Goal: Task Accomplishment & Management: Manage account settings

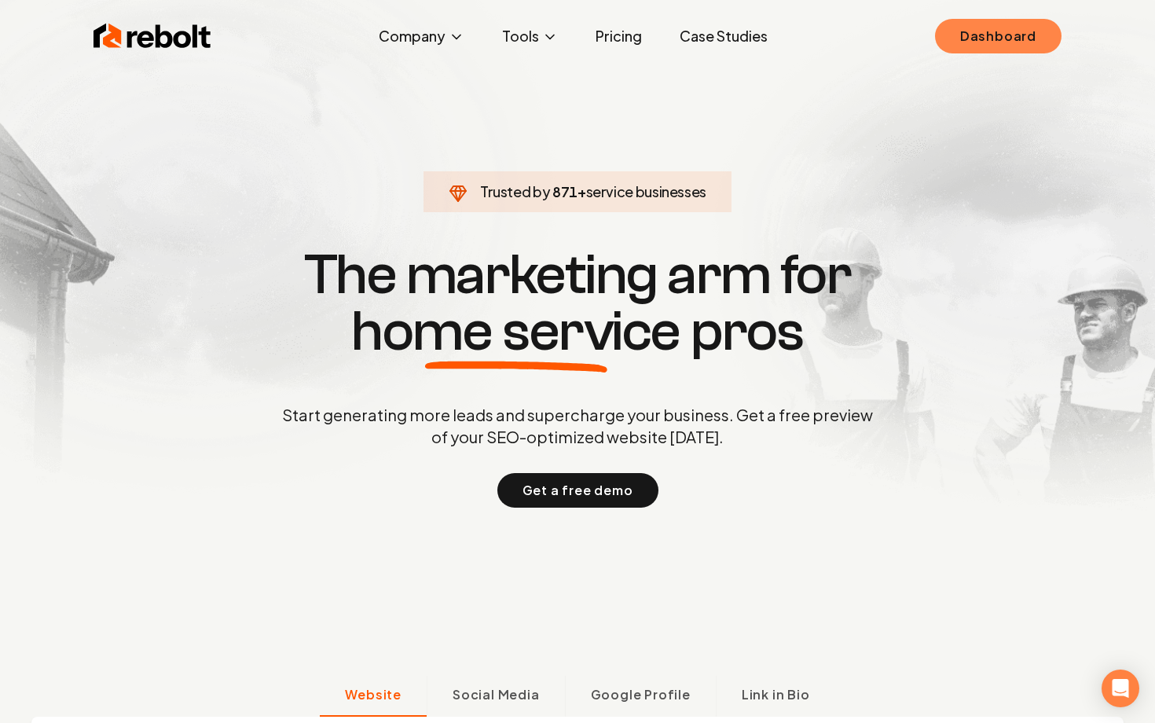
click at [1034, 29] on link "Dashboard" at bounding box center [998, 36] width 127 height 35
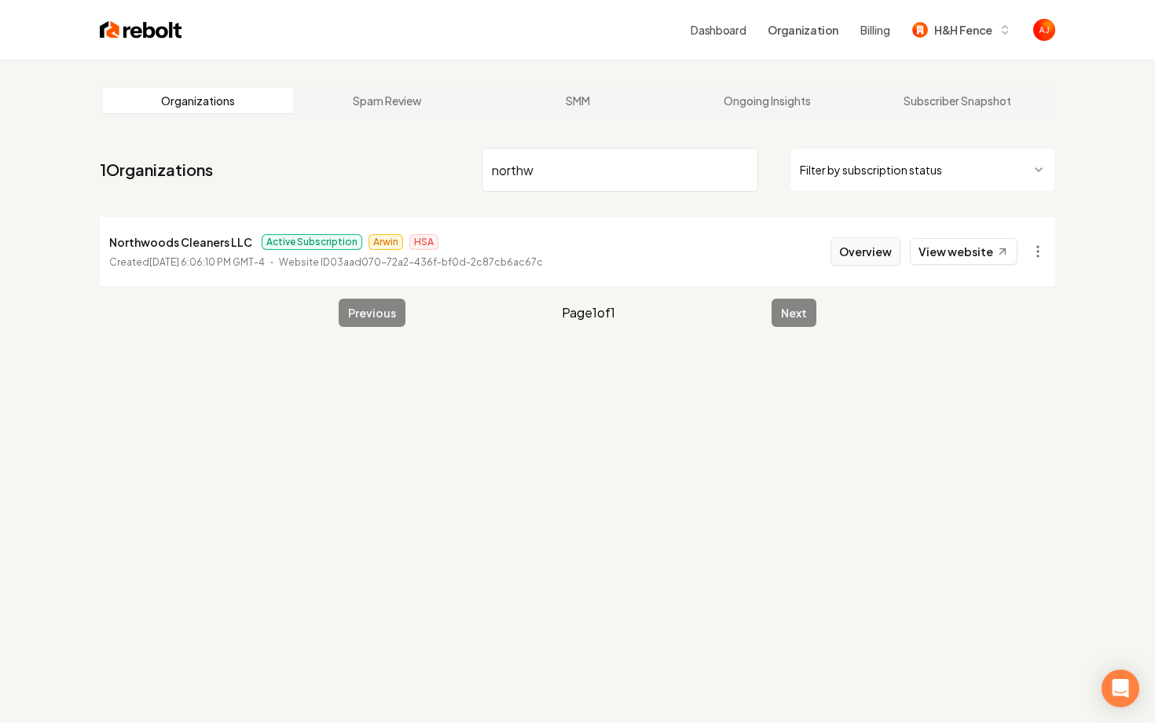
type input "northw"
click at [860, 255] on button "Overview" at bounding box center [866, 251] width 70 height 28
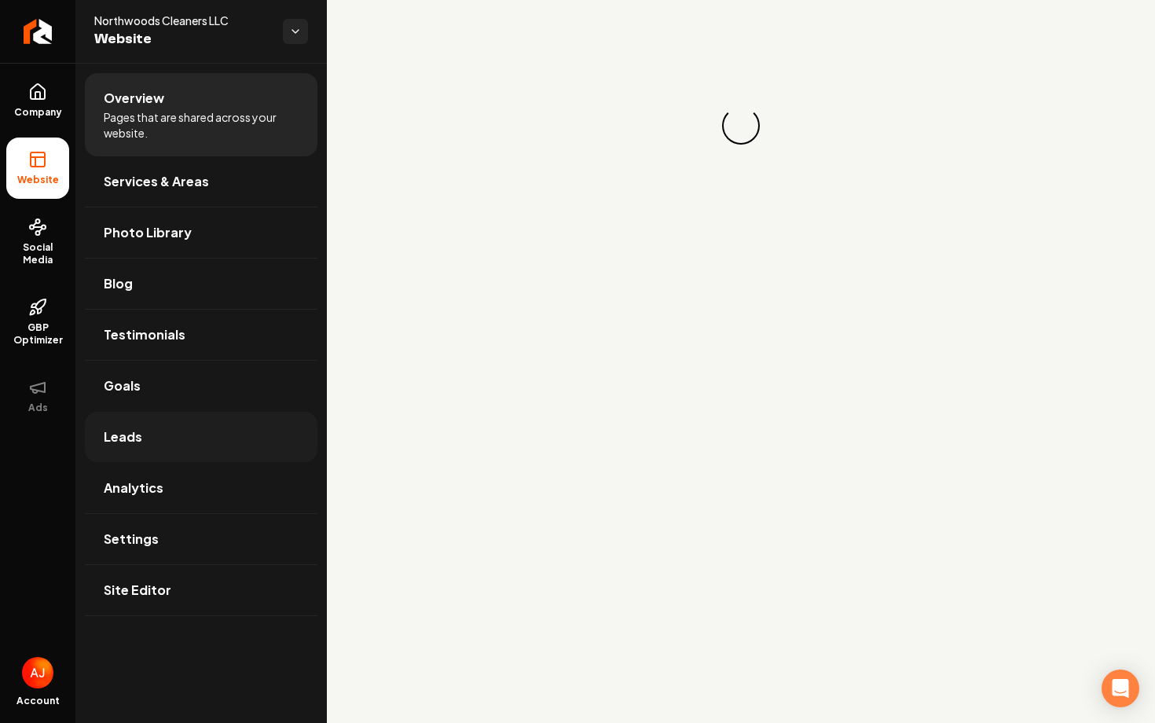
click at [150, 426] on link "Leads" at bounding box center [201, 437] width 233 height 50
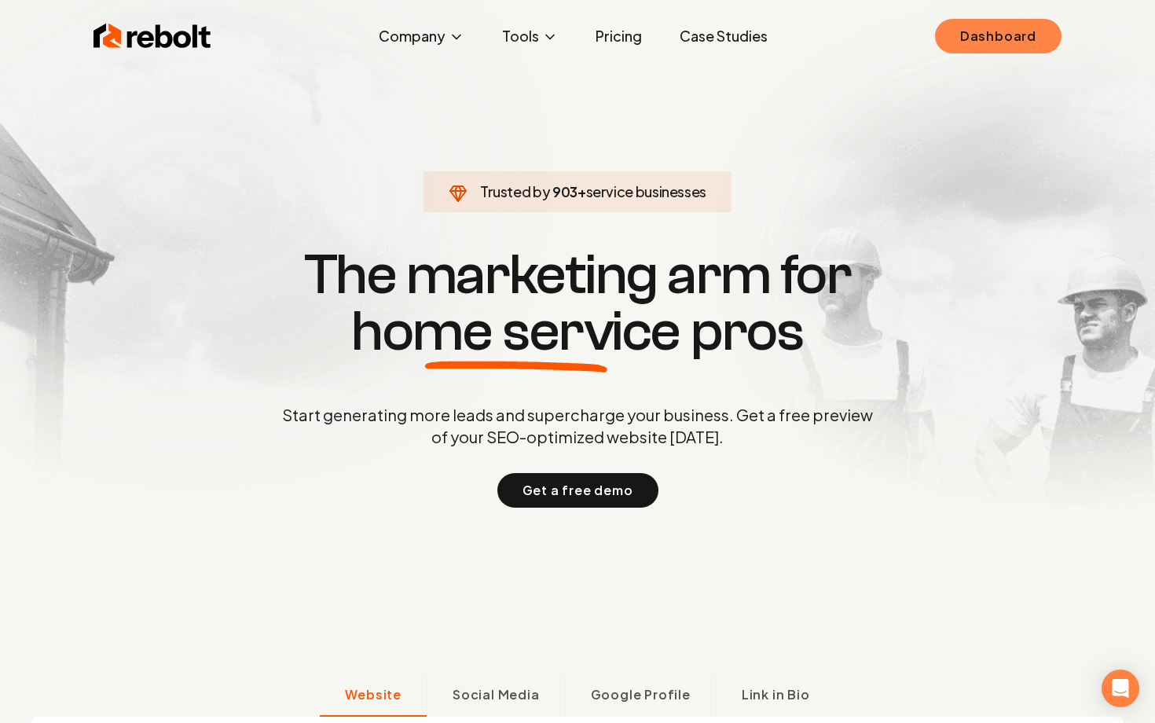
click at [993, 42] on link "Dashboard" at bounding box center [998, 36] width 127 height 35
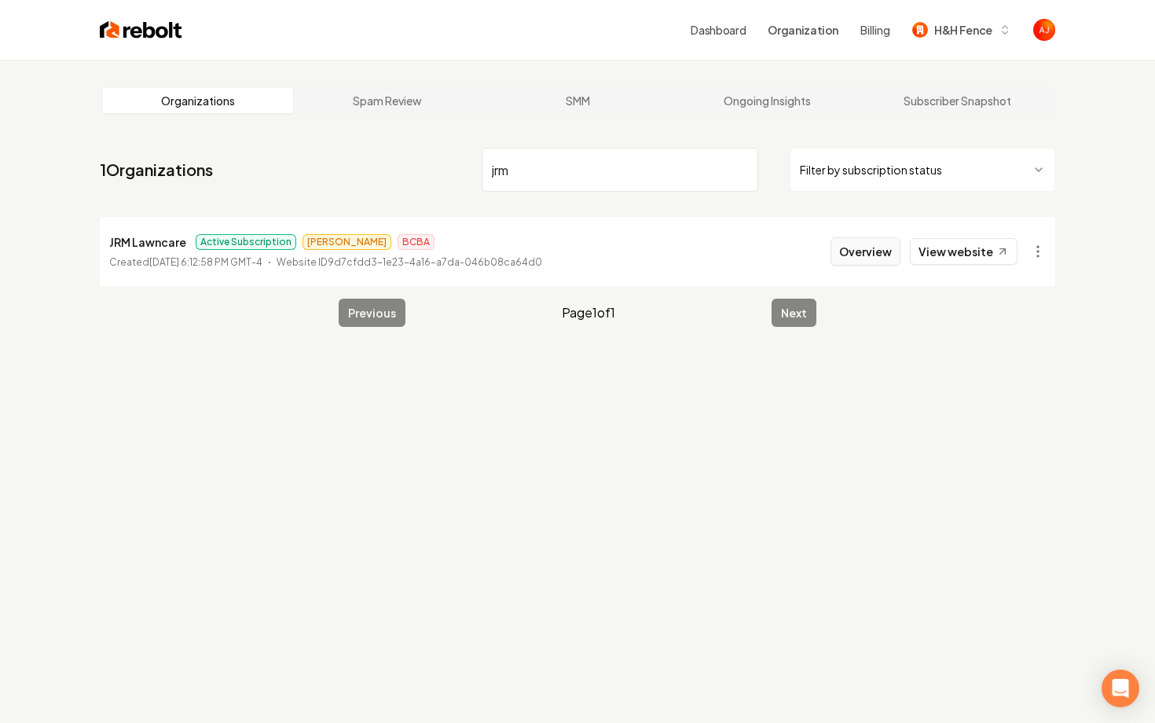
type input "jrm"
click at [858, 253] on button "Overview" at bounding box center [866, 251] width 70 height 28
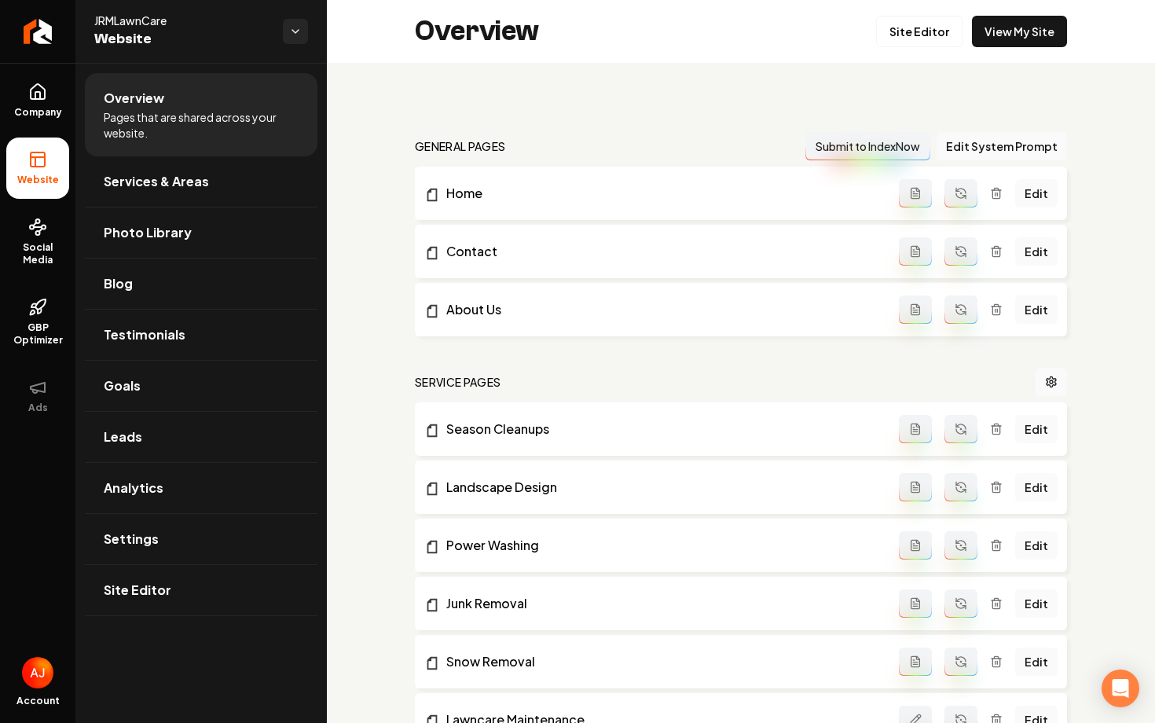
click at [918, 50] on div "Overview Site Editor View My Site" at bounding box center [741, 31] width 828 height 63
click at [914, 29] on link "Site Editor" at bounding box center [919, 31] width 86 height 31
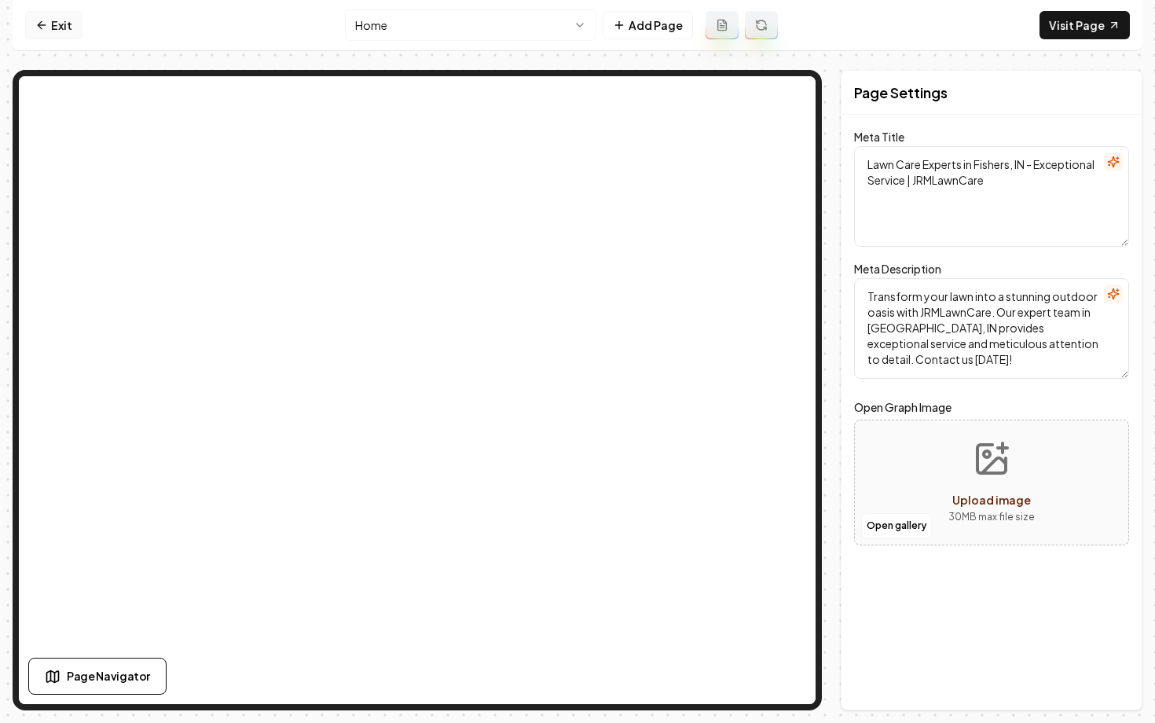
click at [57, 33] on link "Exit" at bounding box center [53, 25] width 57 height 28
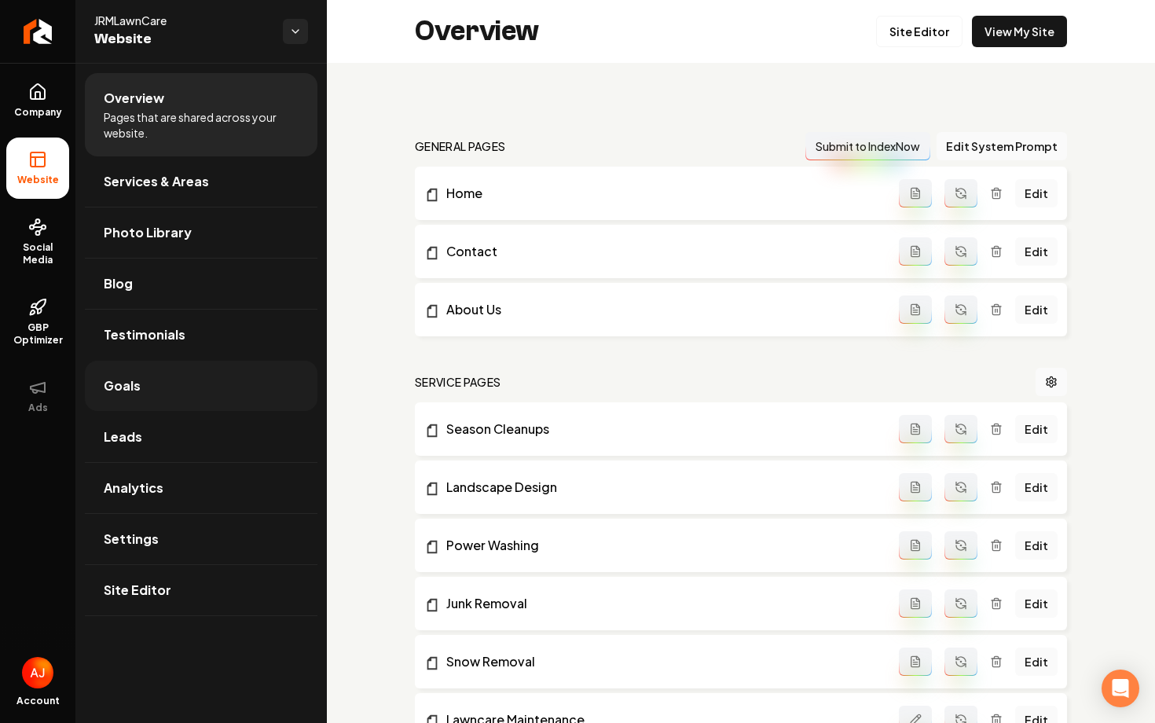
click at [131, 398] on link "Goals" at bounding box center [201, 386] width 233 height 50
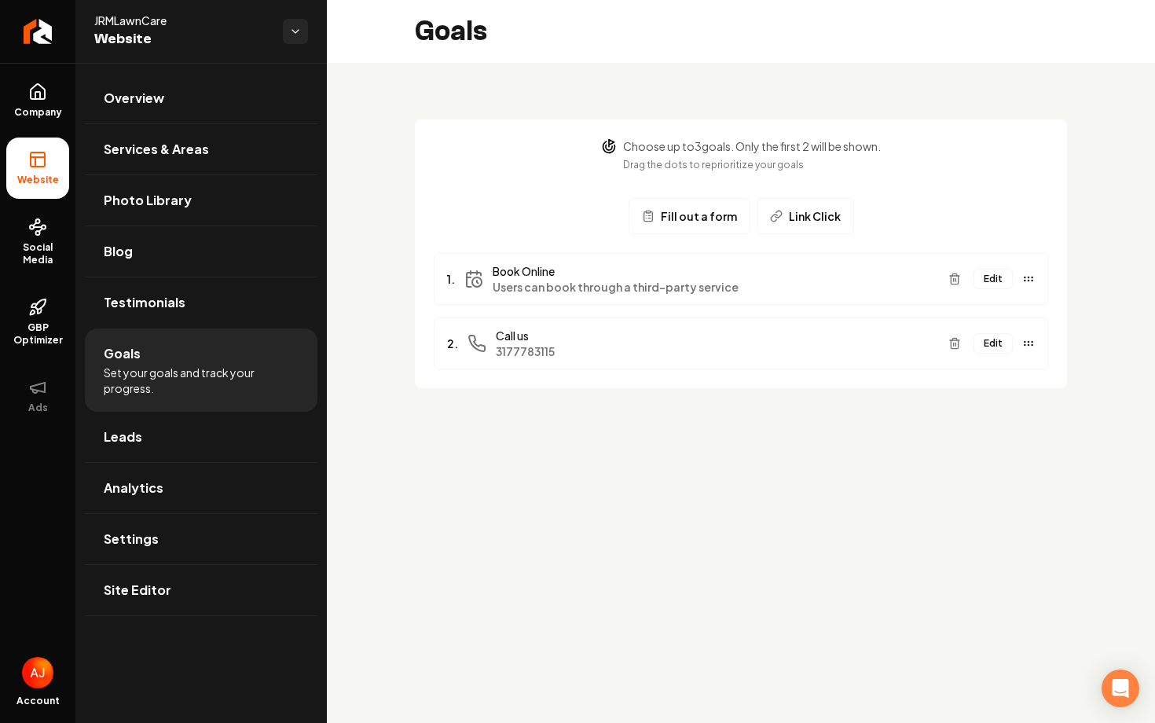
click at [990, 282] on button "Edit" at bounding box center [993, 279] width 39 height 20
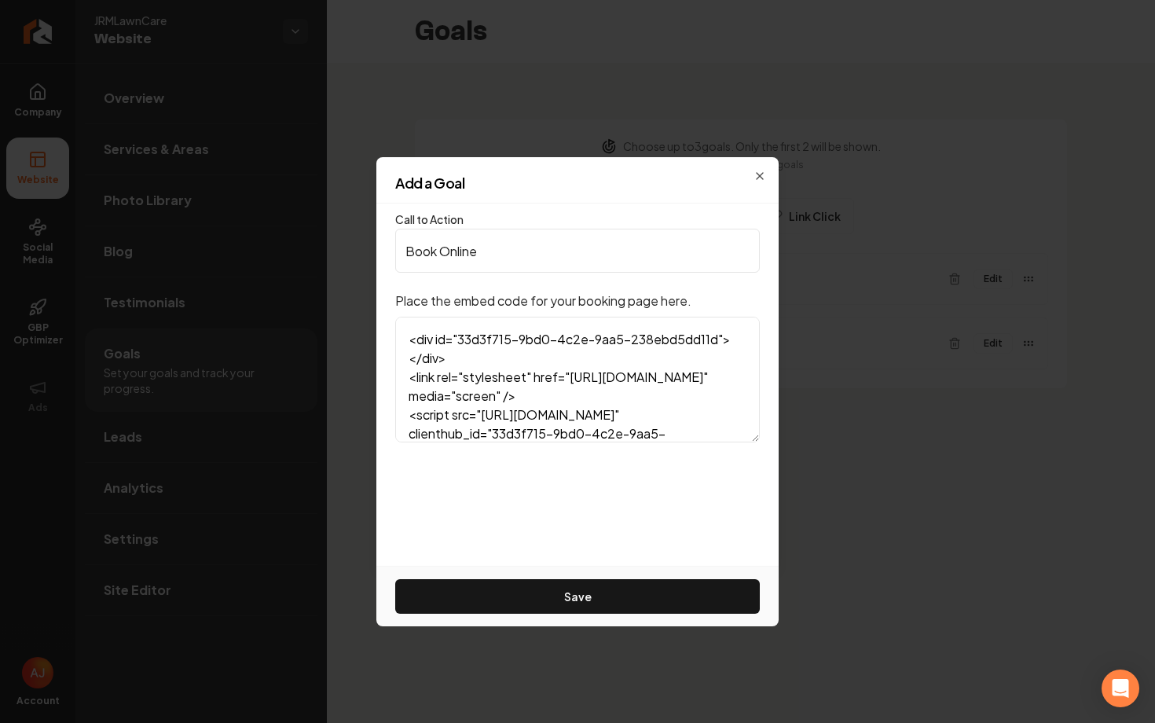
click at [518, 390] on textarea "<div id="33d3f715-9bd0-4c2e-9aa5-238ebd5dd11d"></div> <link rel="stylesheet" hr…" at bounding box center [577, 380] width 365 height 126
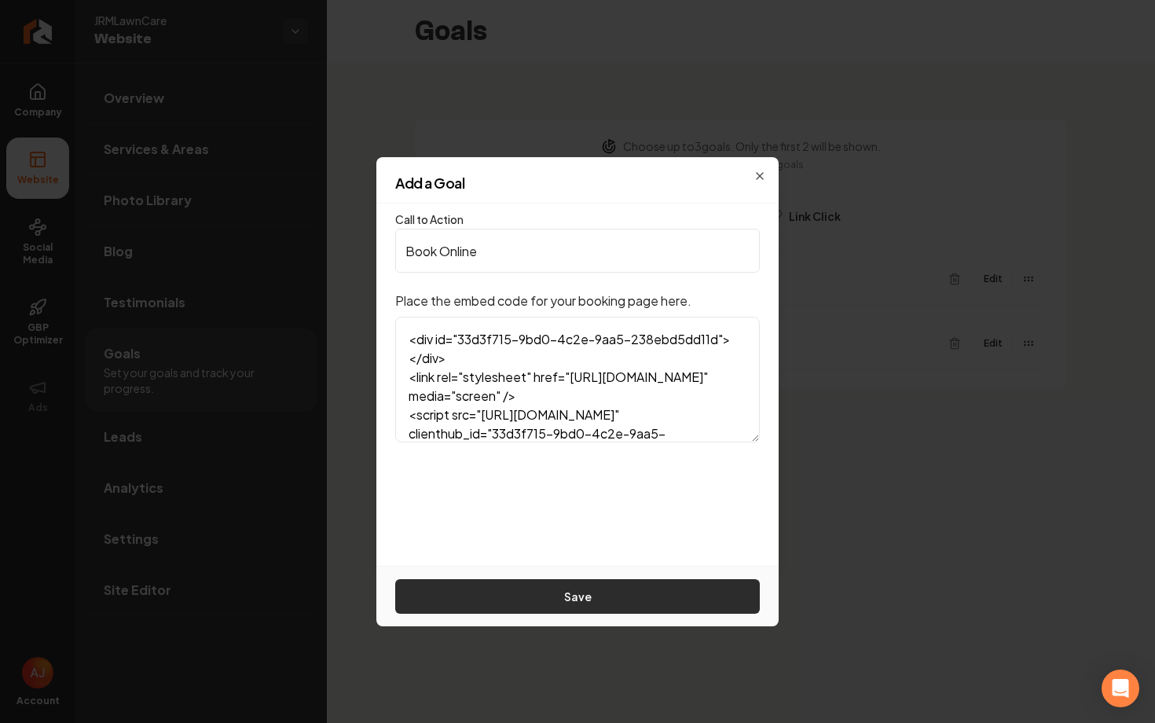
click at [670, 602] on button "Save" at bounding box center [577, 596] width 365 height 35
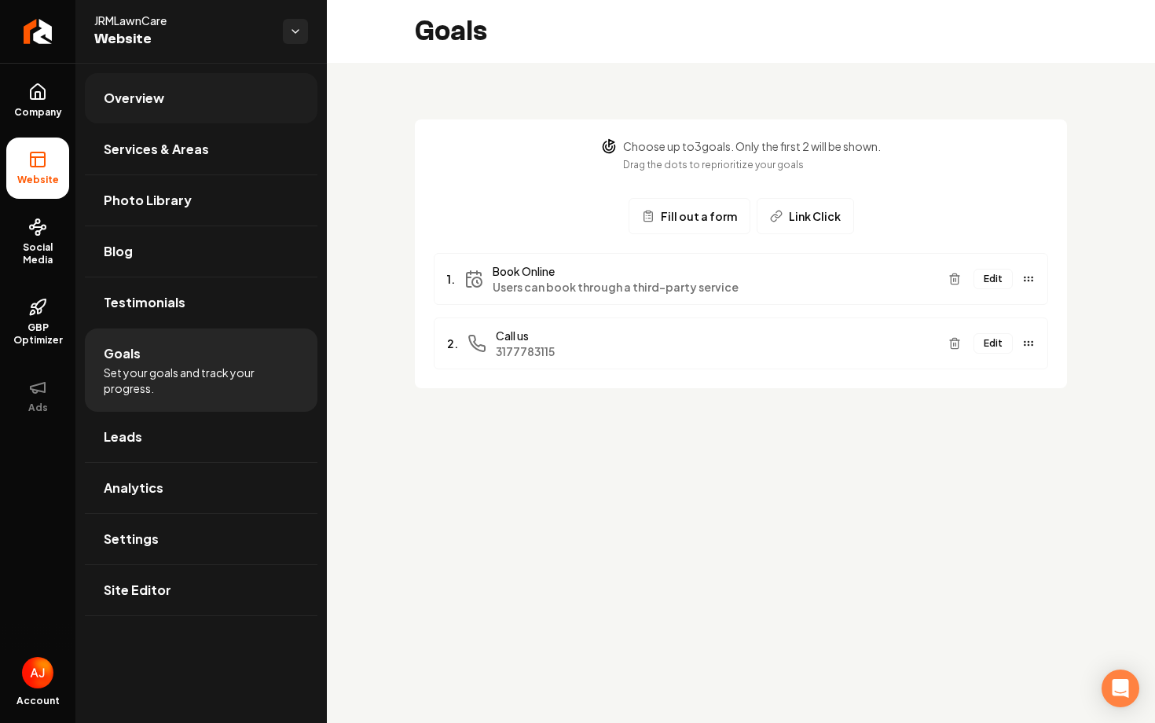
click at [204, 112] on link "Overview" at bounding box center [201, 98] width 233 height 50
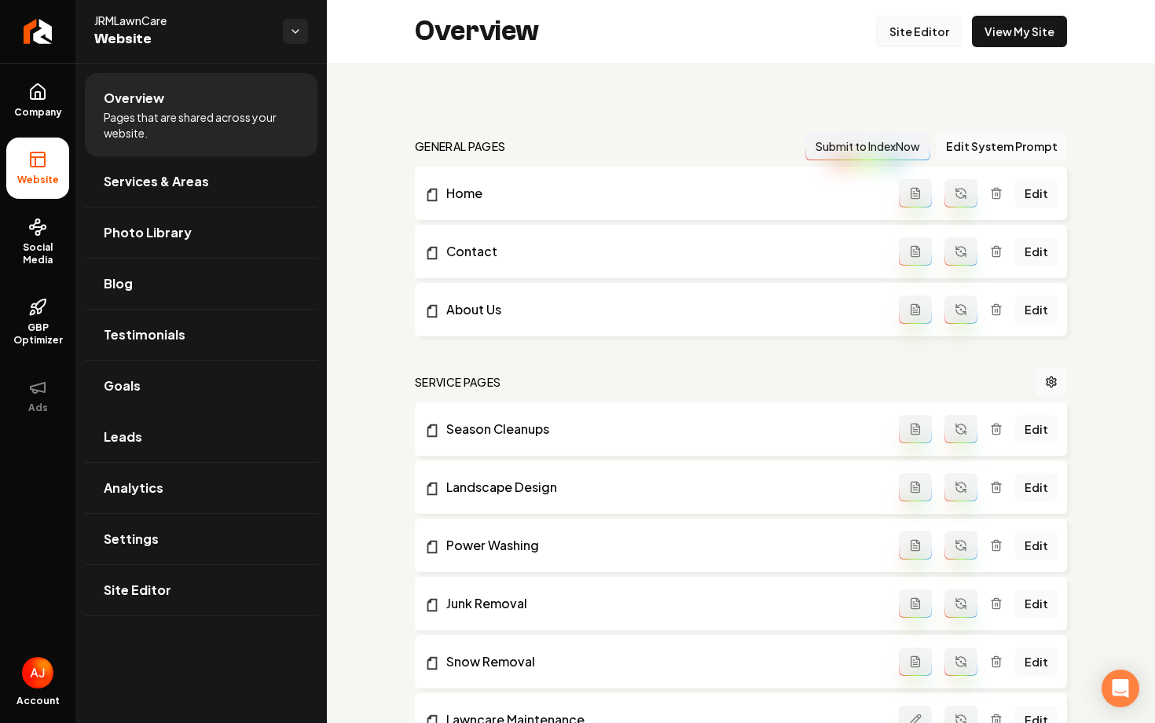
click at [917, 39] on link "Site Editor" at bounding box center [919, 31] width 86 height 31
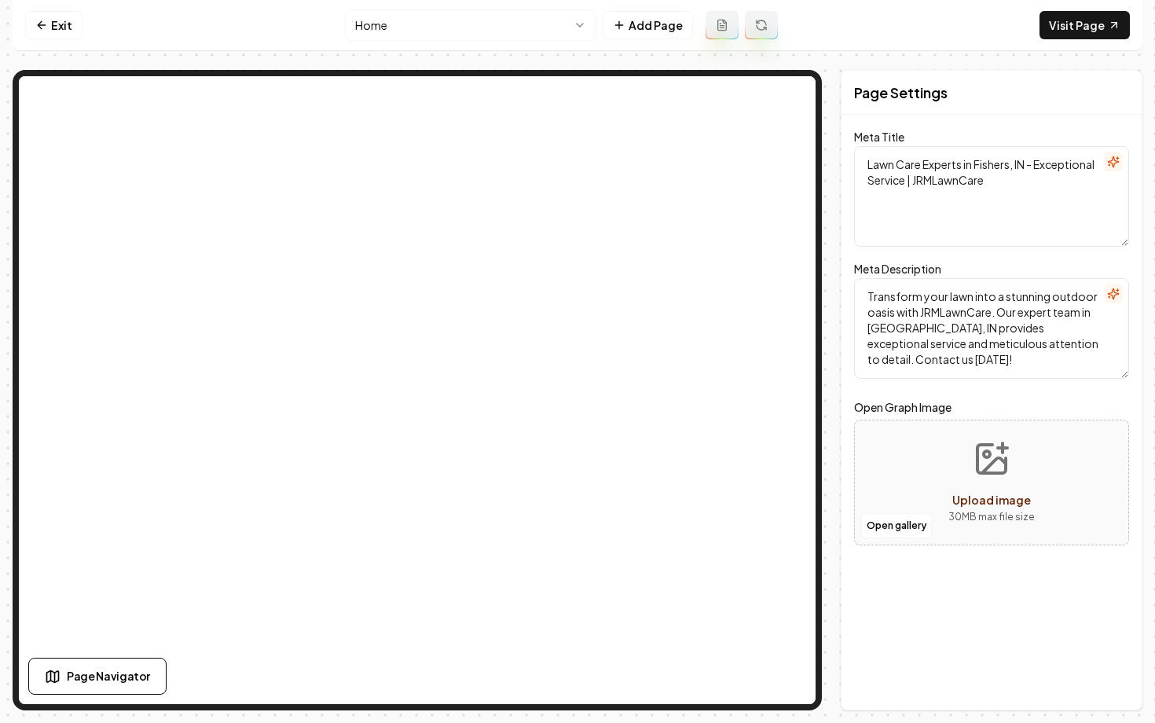
click at [527, 13] on html "Computer Required This feature is only available on a computer. Please switch t…" at bounding box center [577, 361] width 1155 height 723
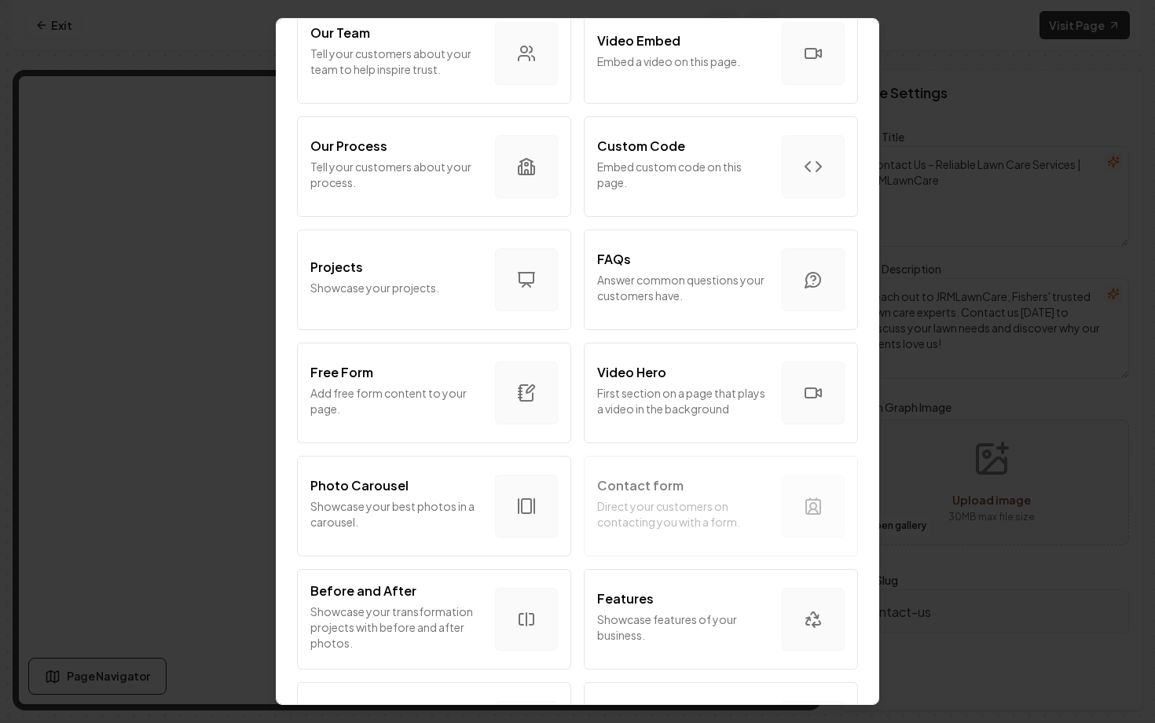
scroll to position [624, 0]
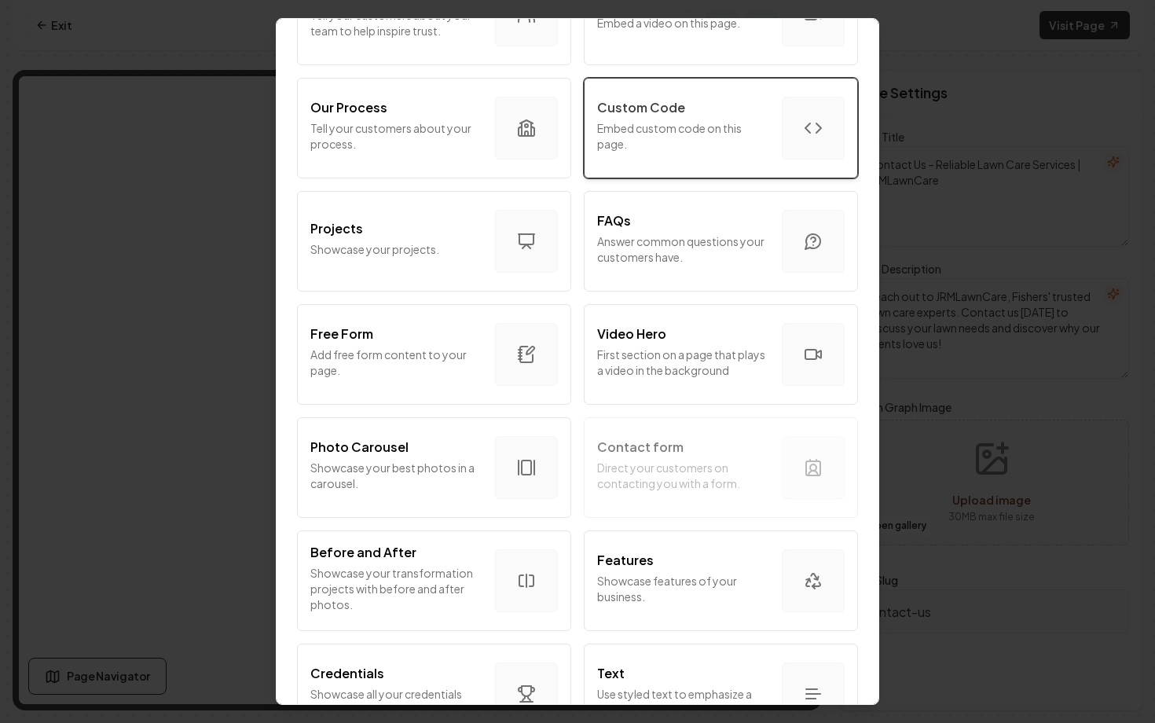
click at [646, 119] on div "Custom Code Embed custom code on this page." at bounding box center [683, 128] width 172 height 60
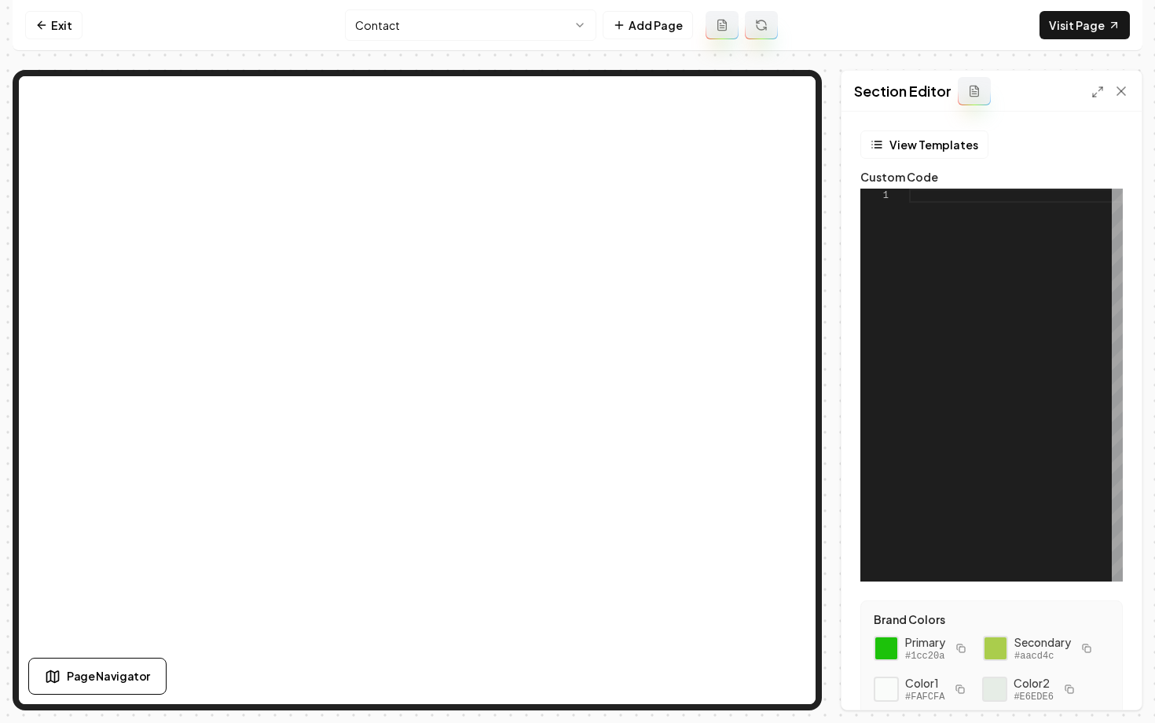
click at [903, 330] on div "1" at bounding box center [885, 385] width 49 height 393
click at [919, 241] on div at bounding box center [1016, 385] width 214 height 393
click at [1108, 691] on button "Save" at bounding box center [1106, 683] width 46 height 28
type textarea "**********"
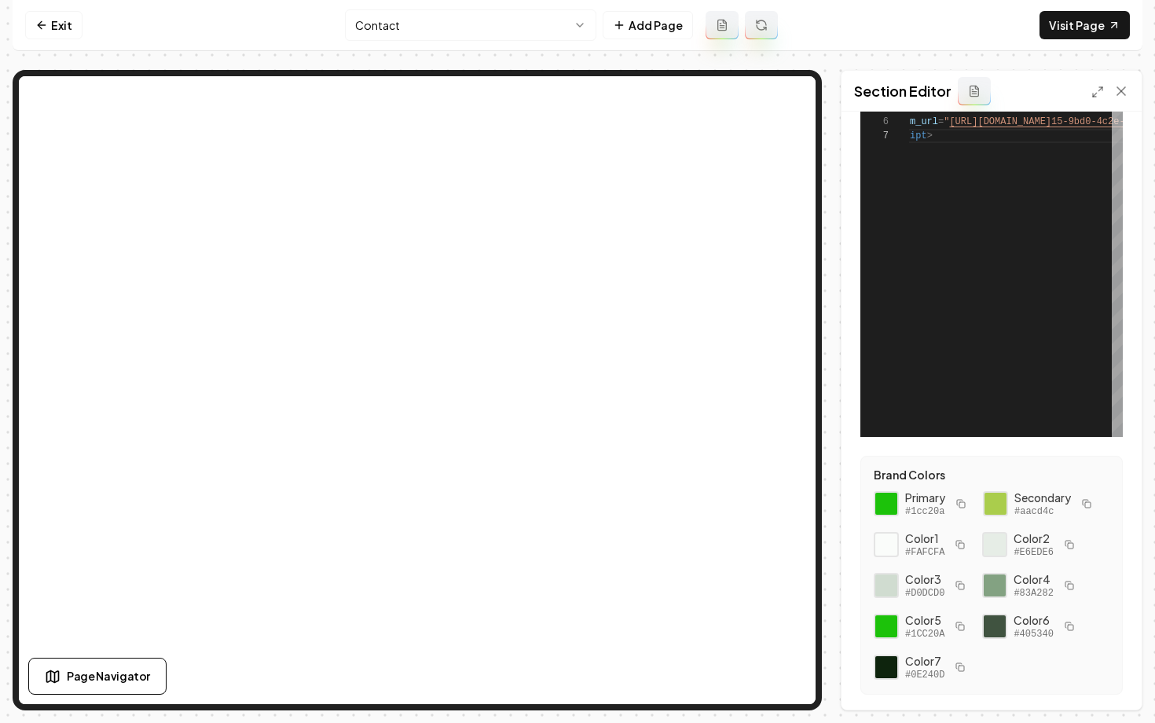
scroll to position [186, 0]
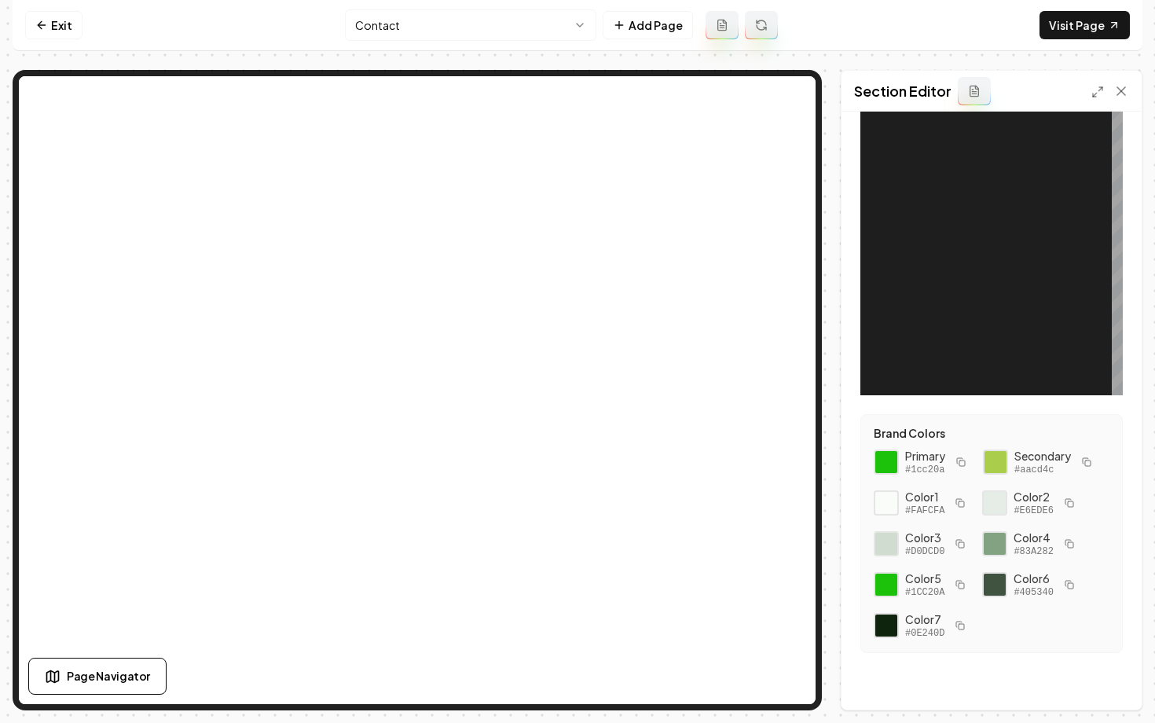
click at [1078, 10] on nav "Exit Contact Add Page Visit Page" at bounding box center [578, 25] width 1130 height 51
click at [1071, 17] on link "Visit Page" at bounding box center [1085, 25] width 90 height 28
click at [53, 31] on link "Exit" at bounding box center [53, 25] width 57 height 28
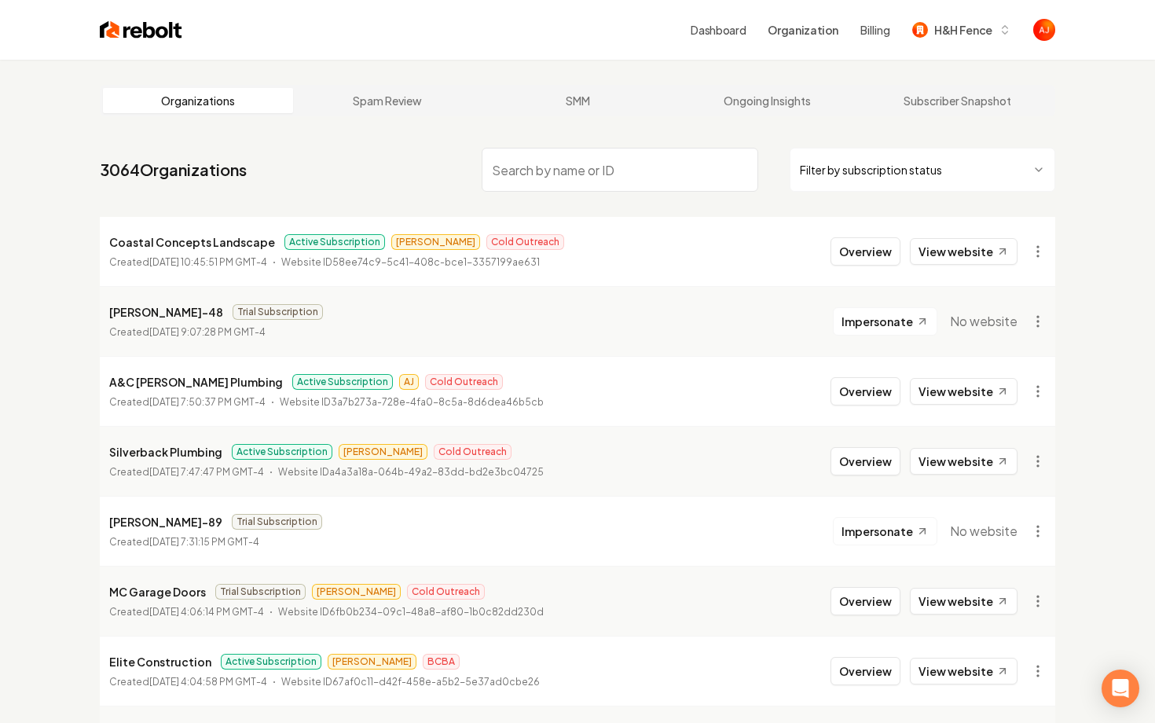
click at [531, 187] on input "search" at bounding box center [620, 170] width 277 height 44
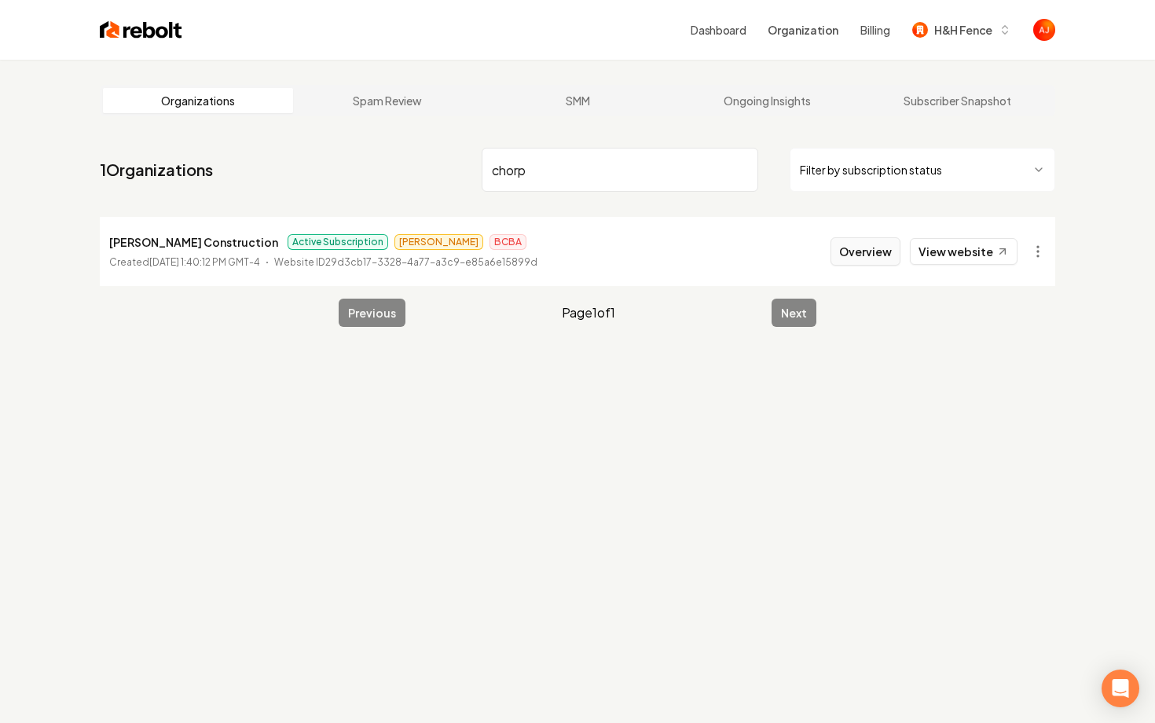
type input "chorp"
click at [865, 255] on button "Overview" at bounding box center [866, 251] width 70 height 28
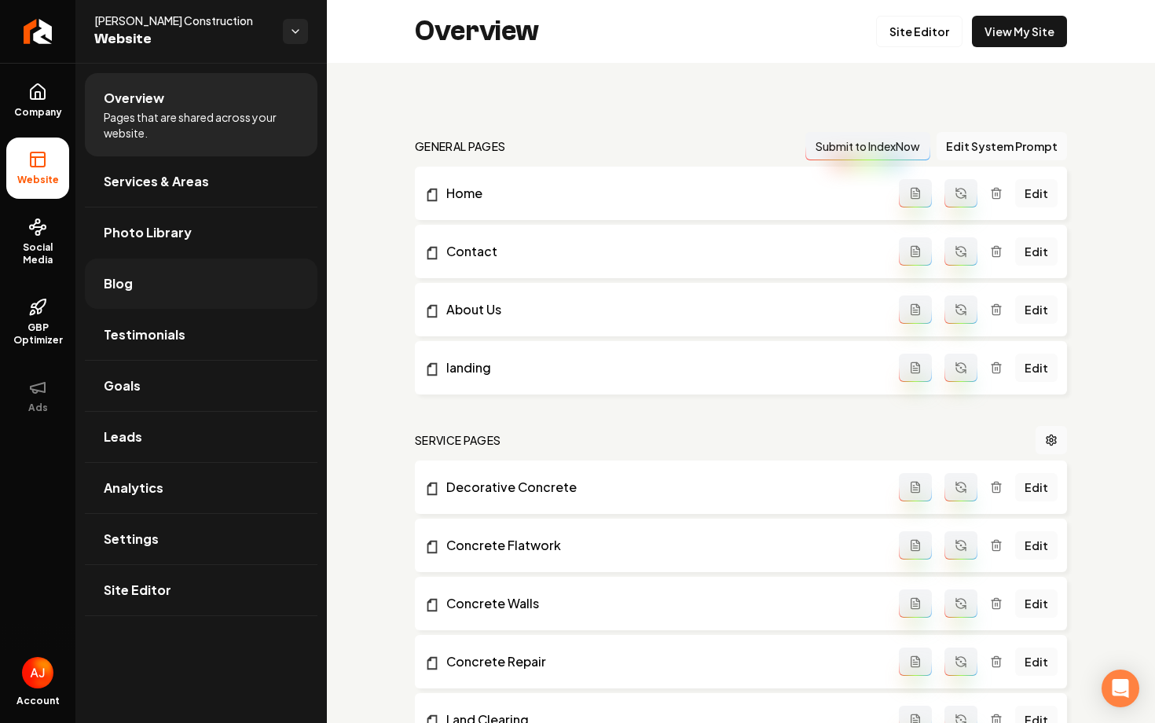
click at [135, 271] on link "Blog" at bounding box center [201, 284] width 233 height 50
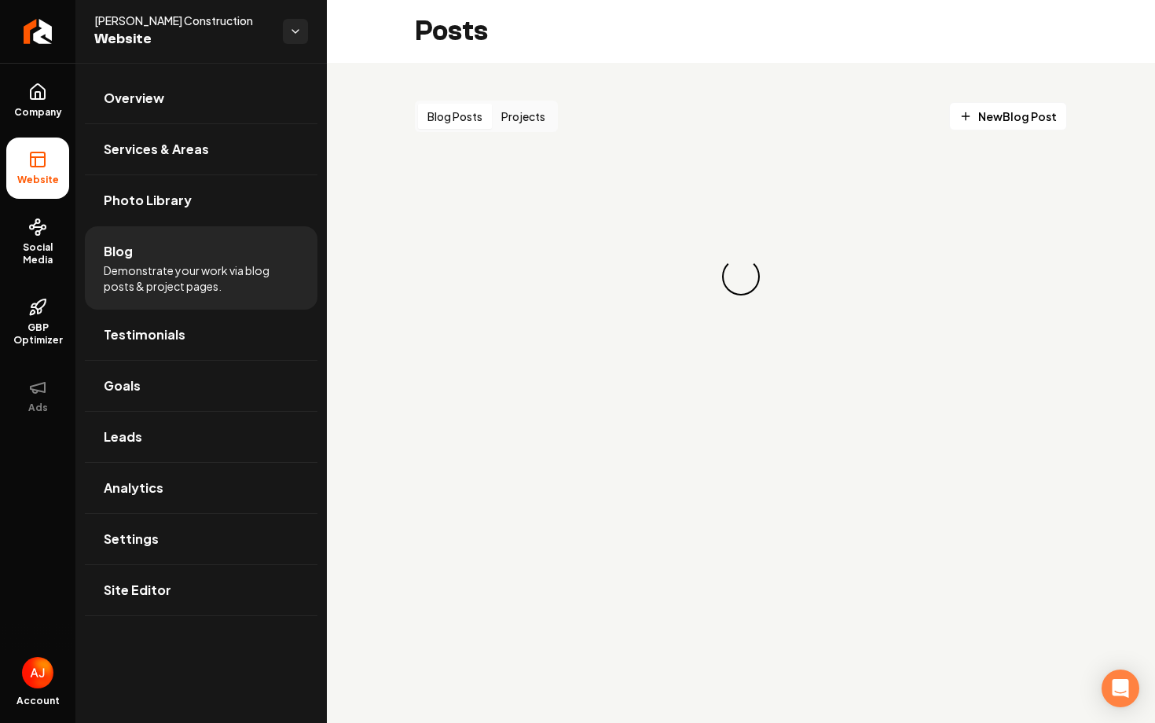
click at [553, 119] on button "Projects" at bounding box center [523, 116] width 63 height 25
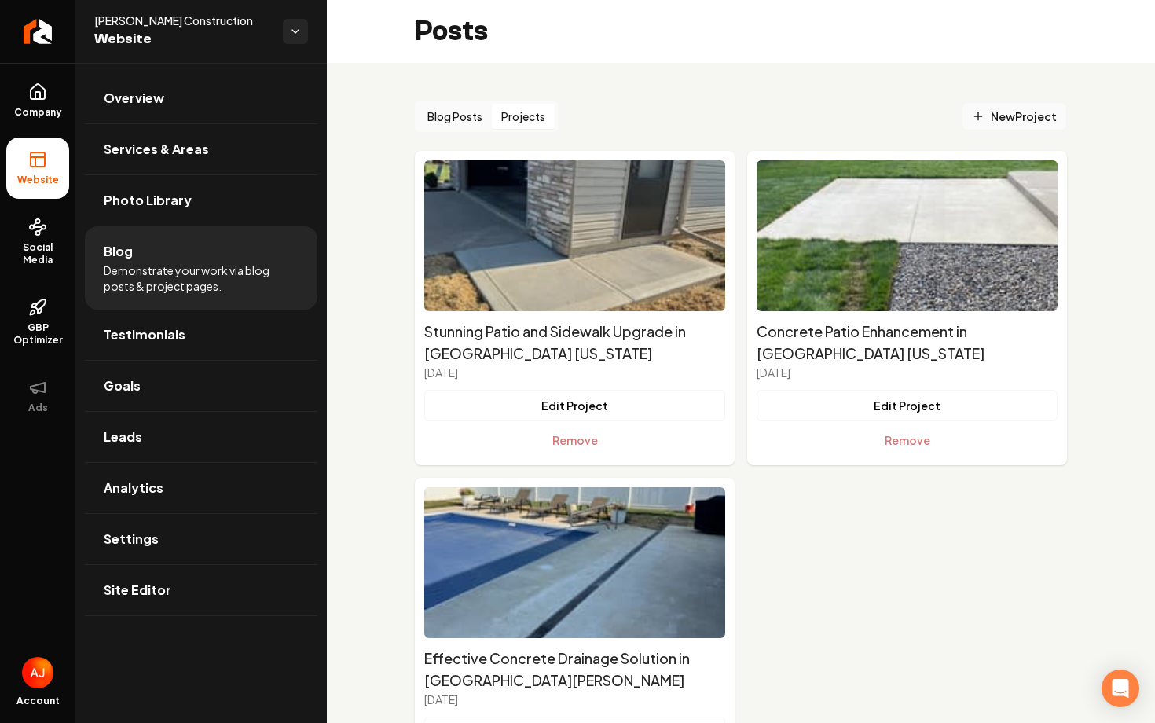
click at [992, 118] on span "New Project" at bounding box center [1014, 116] width 85 height 17
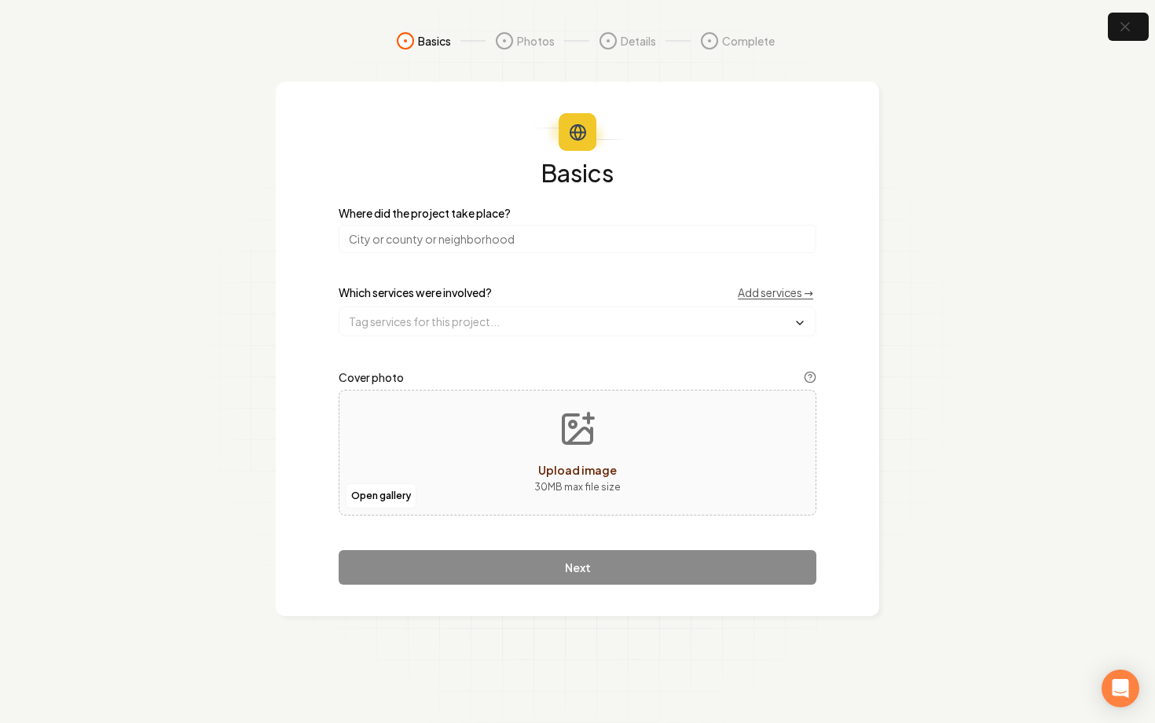
click at [494, 250] on input "search" at bounding box center [578, 239] width 478 height 28
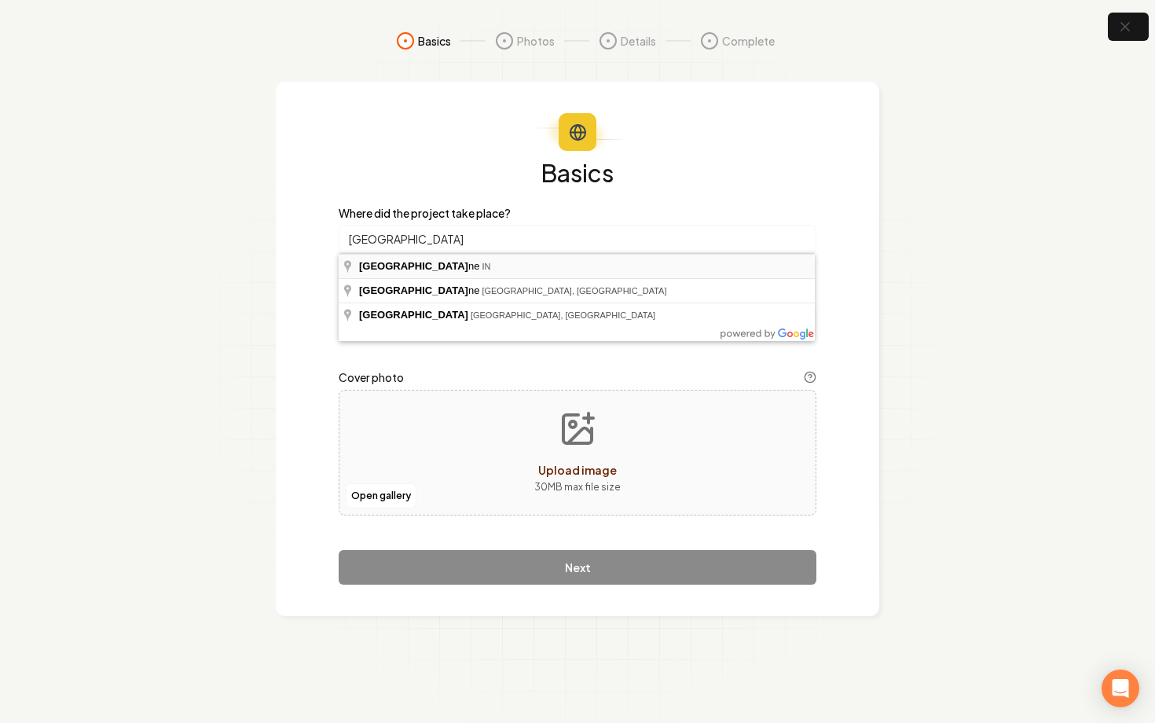
type input "[GEOGRAPHIC_DATA][PERSON_NAME], [GEOGRAPHIC_DATA]"
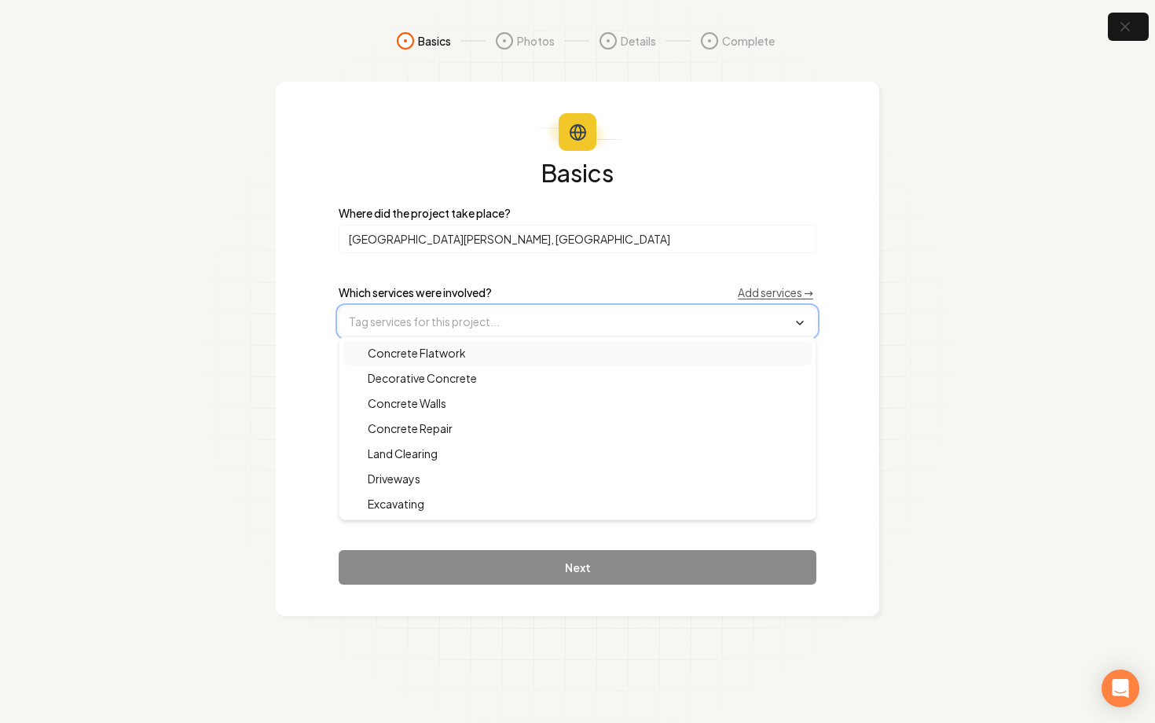
click at [461, 326] on input "text" at bounding box center [578, 321] width 476 height 28
click at [459, 355] on span "Concrete Flatwork" at bounding box center [407, 353] width 117 height 16
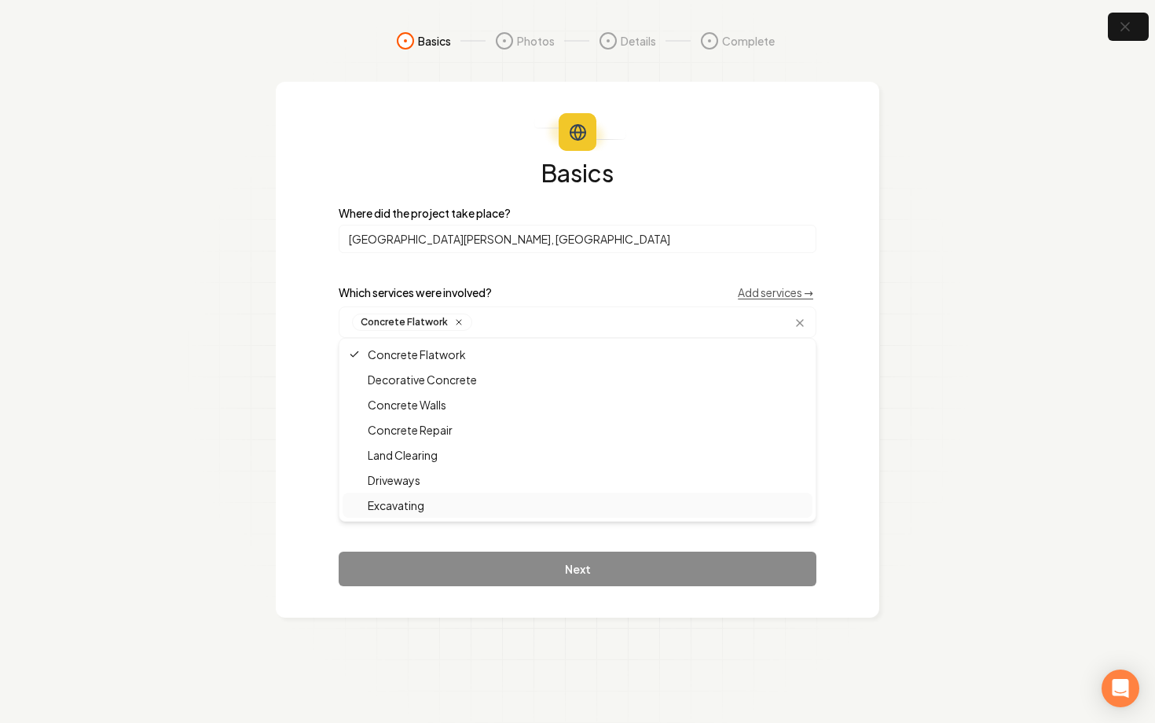
click at [304, 505] on div "Basics Where did the project take place? [GEOGRAPHIC_DATA][PERSON_NAME], IN Whi…" at bounding box center [578, 350] width 604 height 536
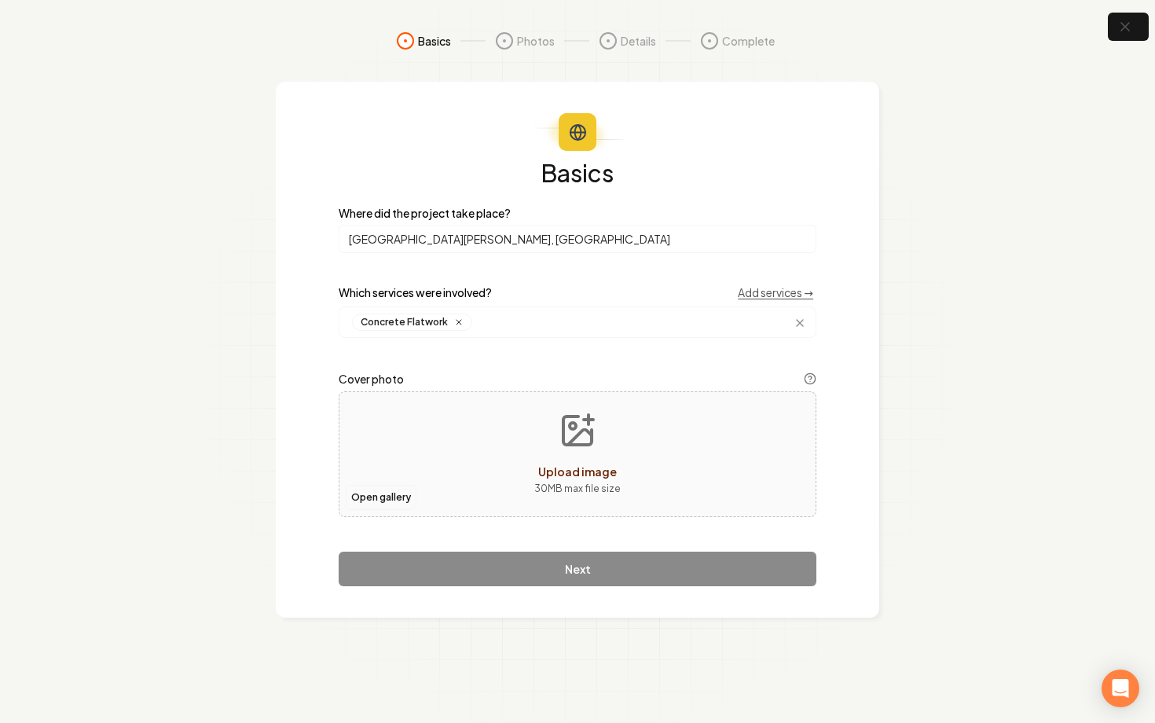
click at [355, 505] on button "Open gallery" at bounding box center [381, 497] width 71 height 25
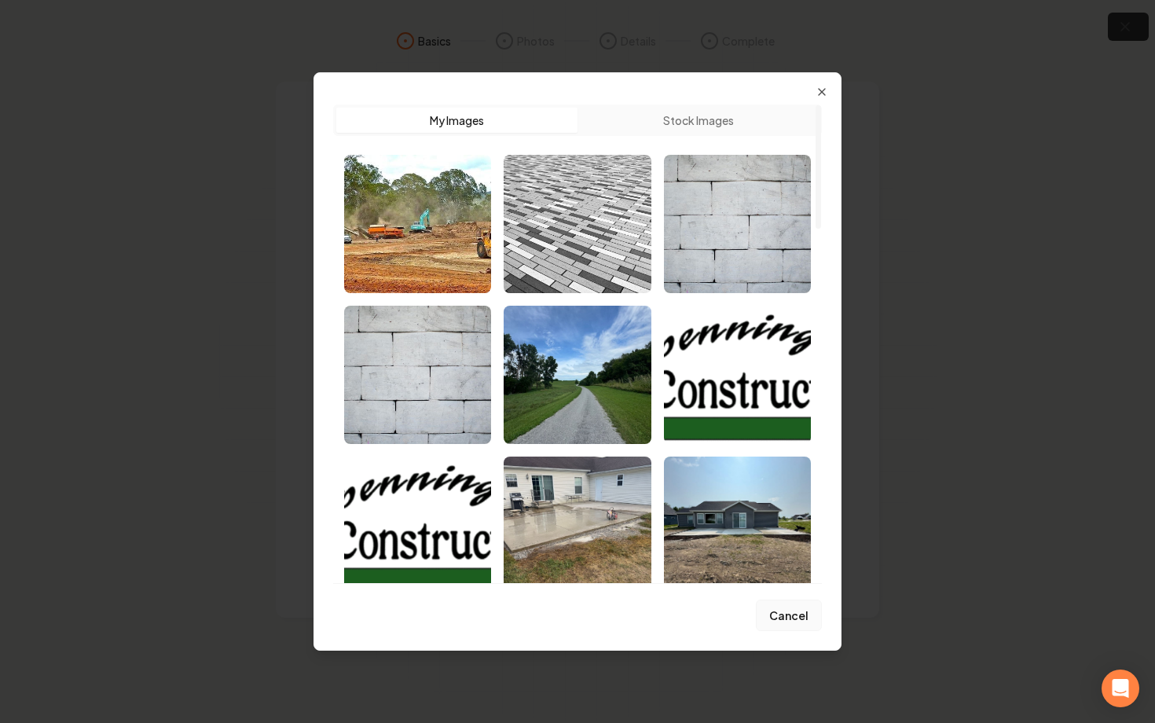
click at [798, 615] on button "Cancel" at bounding box center [789, 615] width 66 height 31
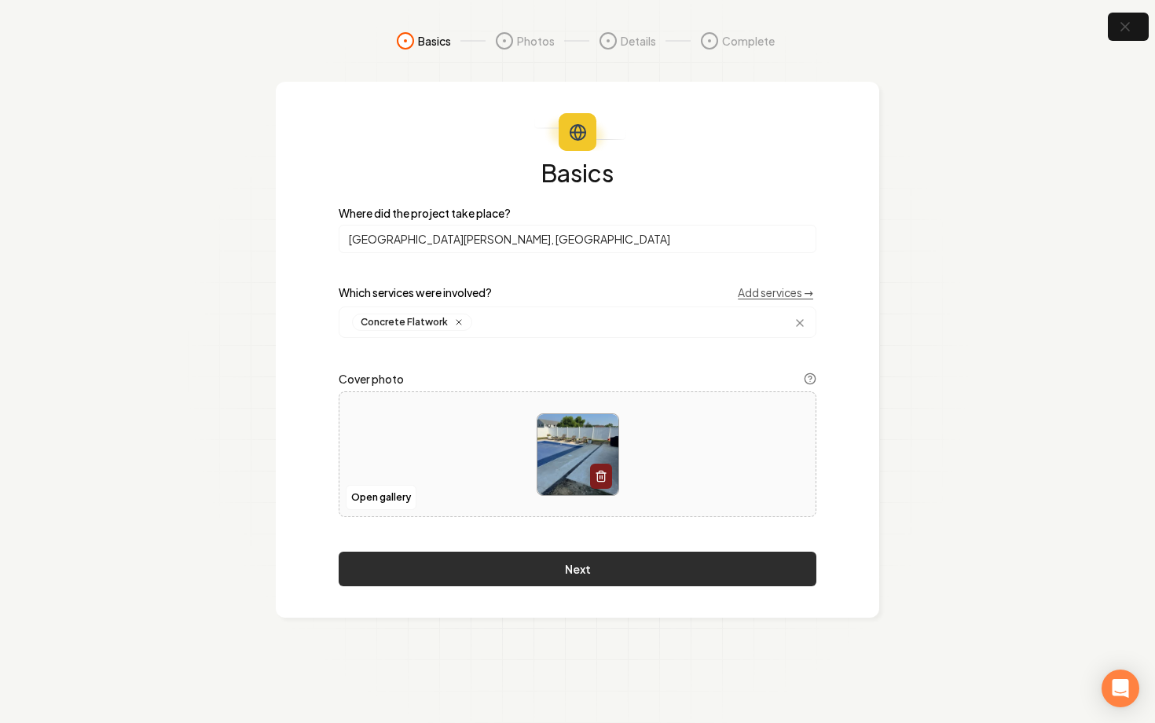
click at [577, 574] on button "Next" at bounding box center [578, 569] width 478 height 35
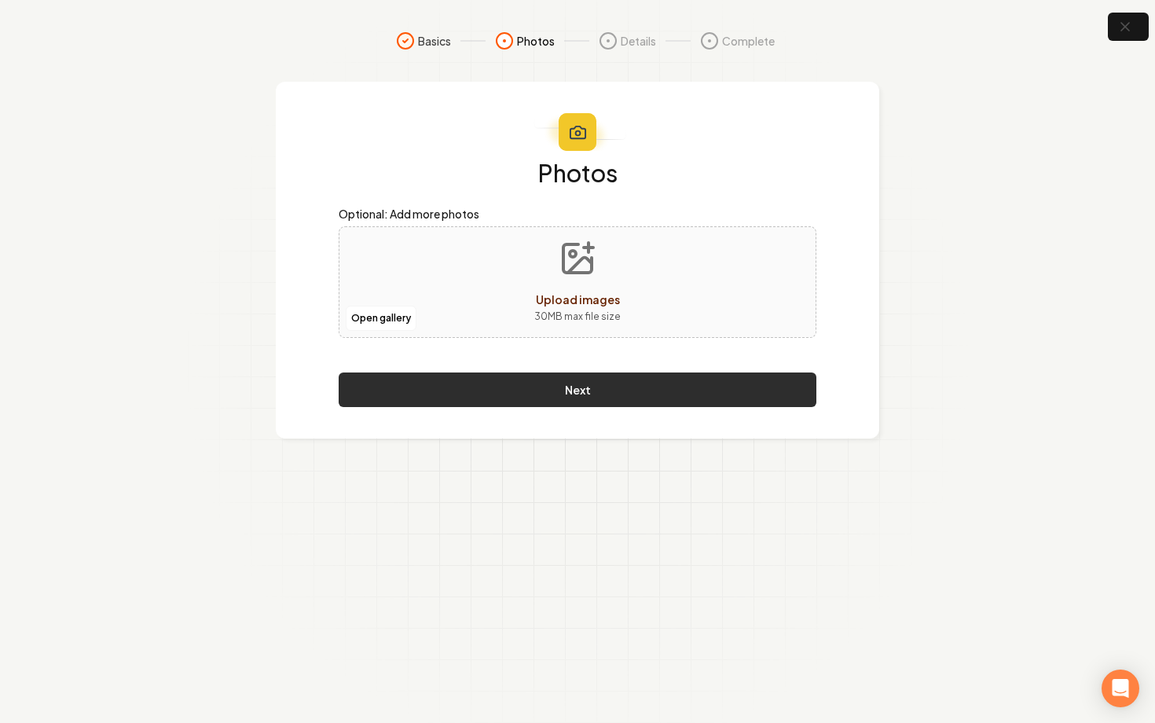
click at [553, 388] on button "Next" at bounding box center [578, 390] width 478 height 35
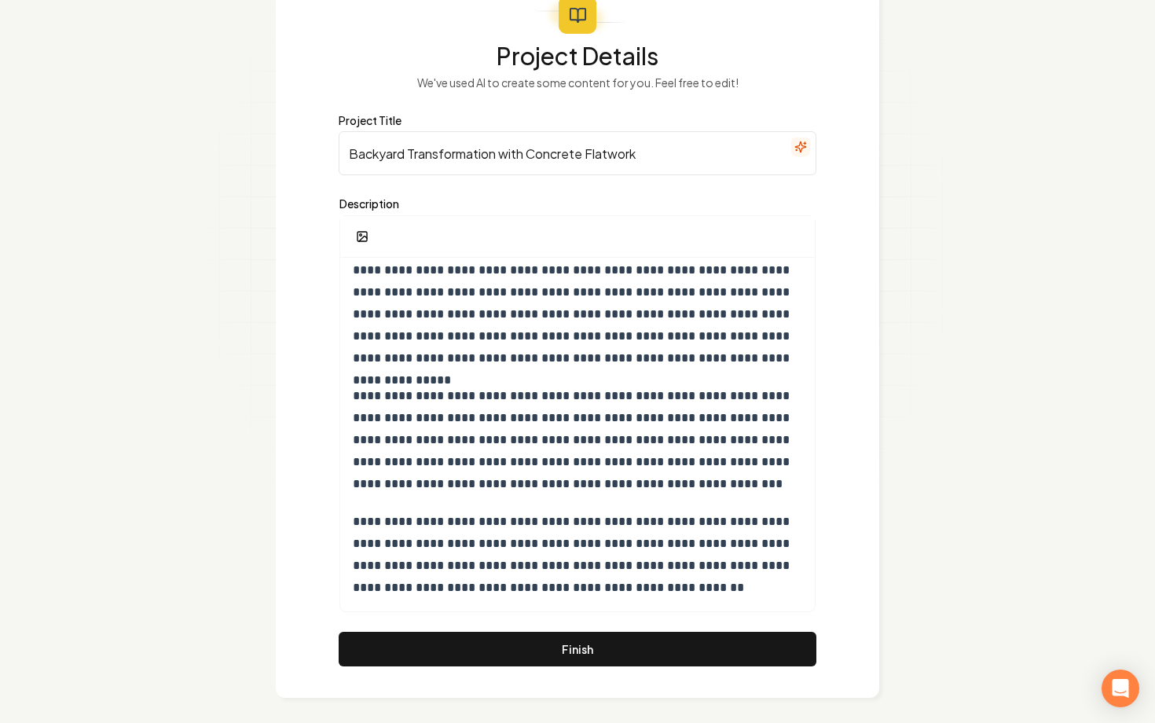
scroll to position [118, 0]
click at [643, 152] on input "Backyard Transformation with Concrete Flatwork" at bounding box center [578, 152] width 478 height 44
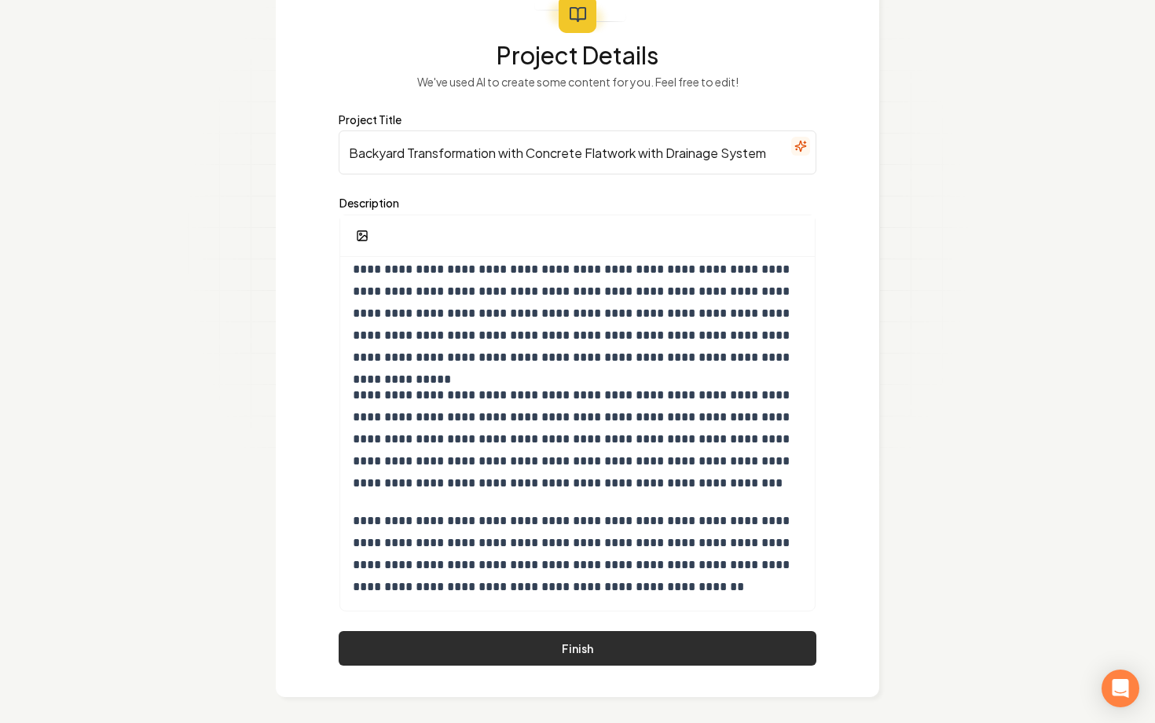
type input "Backyard Transformation with Concrete Flatwork with Drainage System"
click at [590, 635] on button "Finish" at bounding box center [578, 648] width 478 height 35
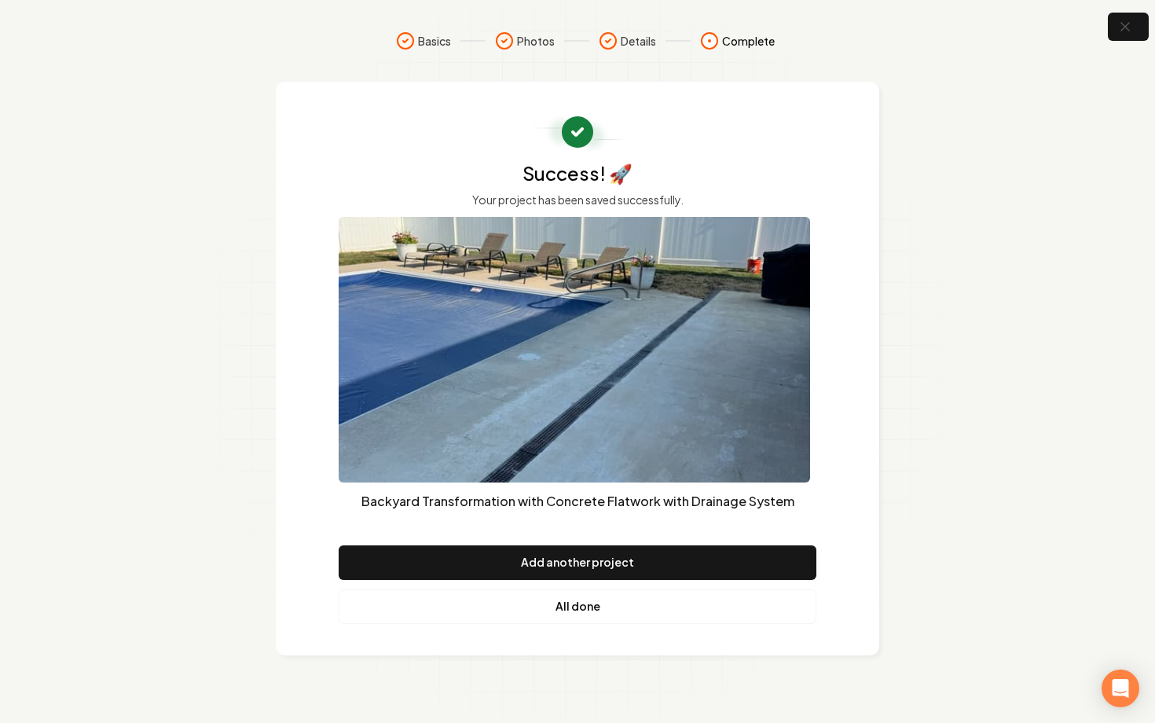
scroll to position [0, 0]
click at [602, 614] on link "All done" at bounding box center [578, 607] width 478 height 35
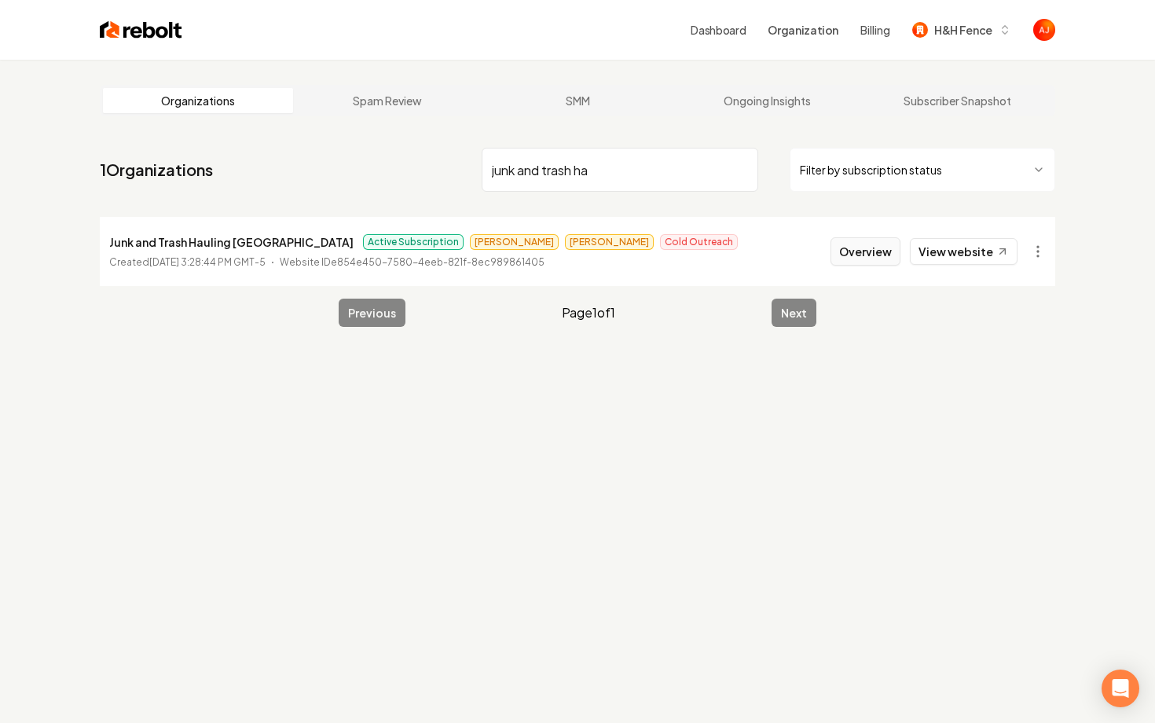
type input "junk and trash ha"
click at [856, 263] on button "Overview" at bounding box center [866, 251] width 70 height 28
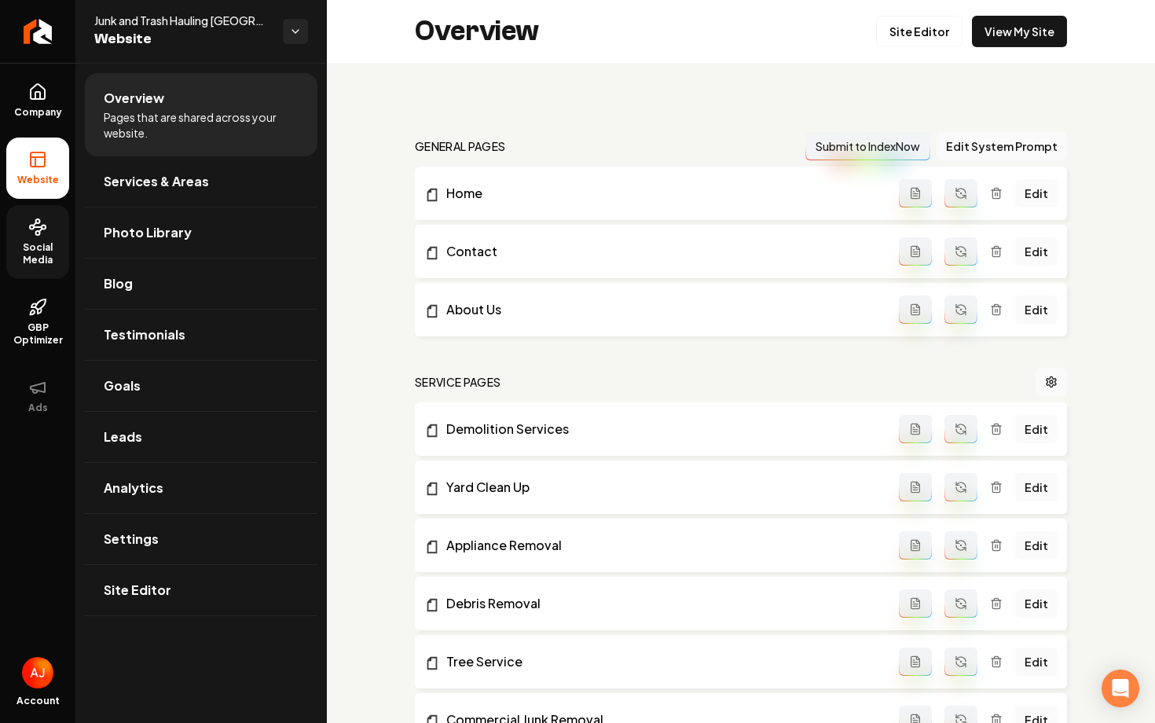
click at [30, 238] on link "Social Media" at bounding box center [37, 242] width 63 height 74
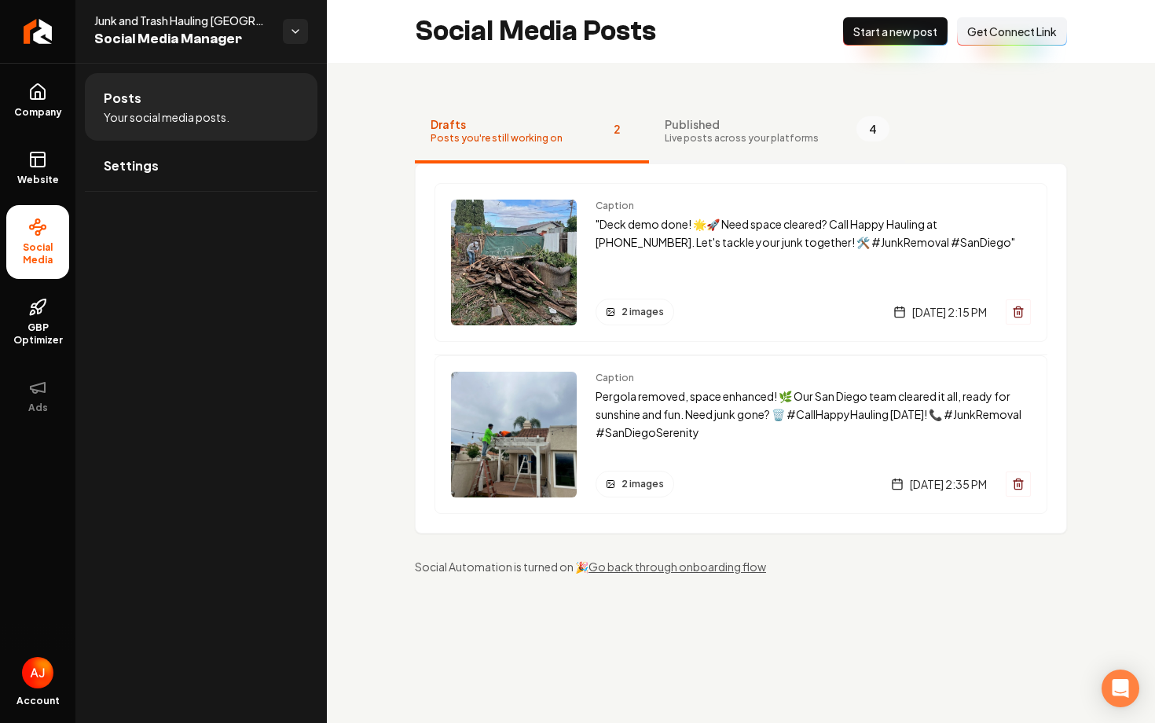
click at [707, 149] on button "Published Live posts across your platforms 4" at bounding box center [777, 132] width 256 height 63
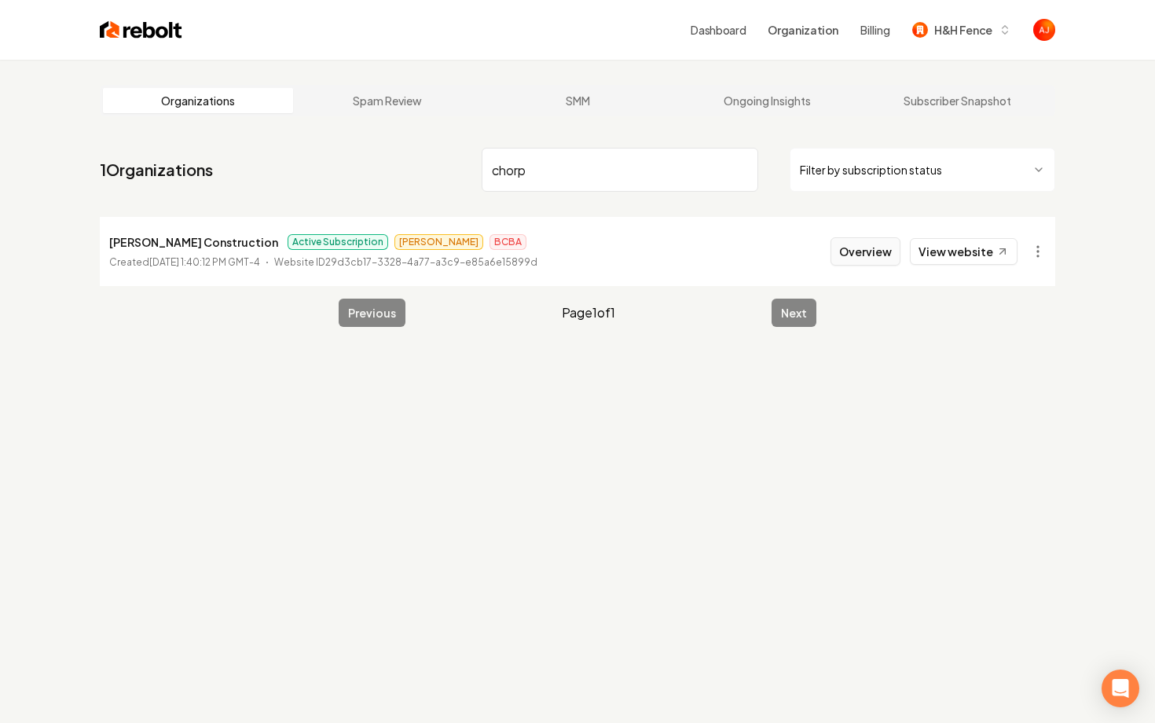
type input "chorp"
click at [889, 258] on button "Overview" at bounding box center [866, 251] width 70 height 28
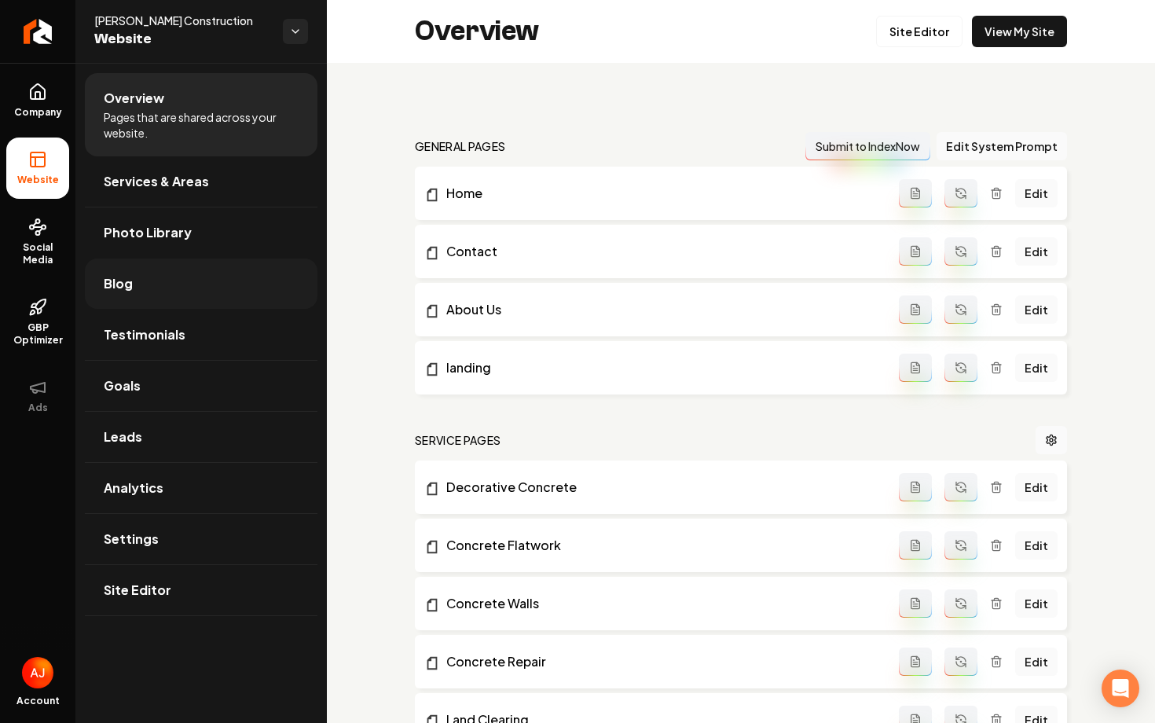
click at [141, 291] on link "Blog" at bounding box center [201, 284] width 233 height 50
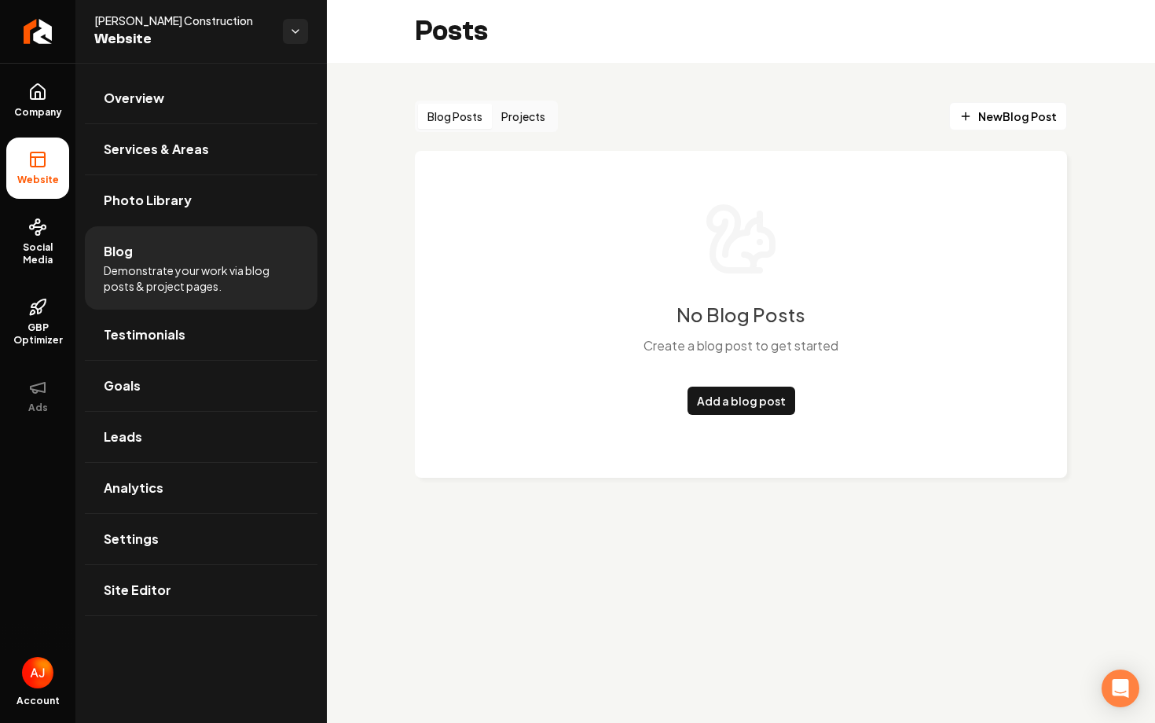
click at [542, 103] on div "Blog Posts Projects" at bounding box center [486, 116] width 143 height 31
click at [521, 121] on button "Projects" at bounding box center [523, 116] width 63 height 25
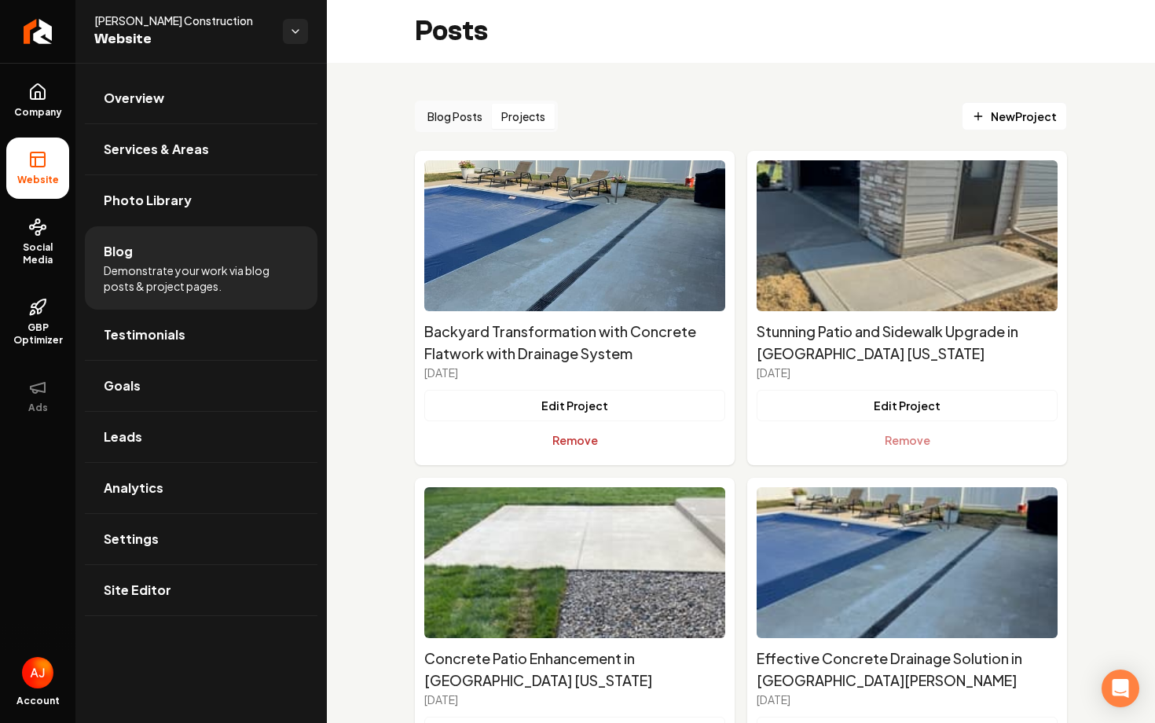
click at [562, 442] on button "Remove" at bounding box center [574, 439] width 301 height 31
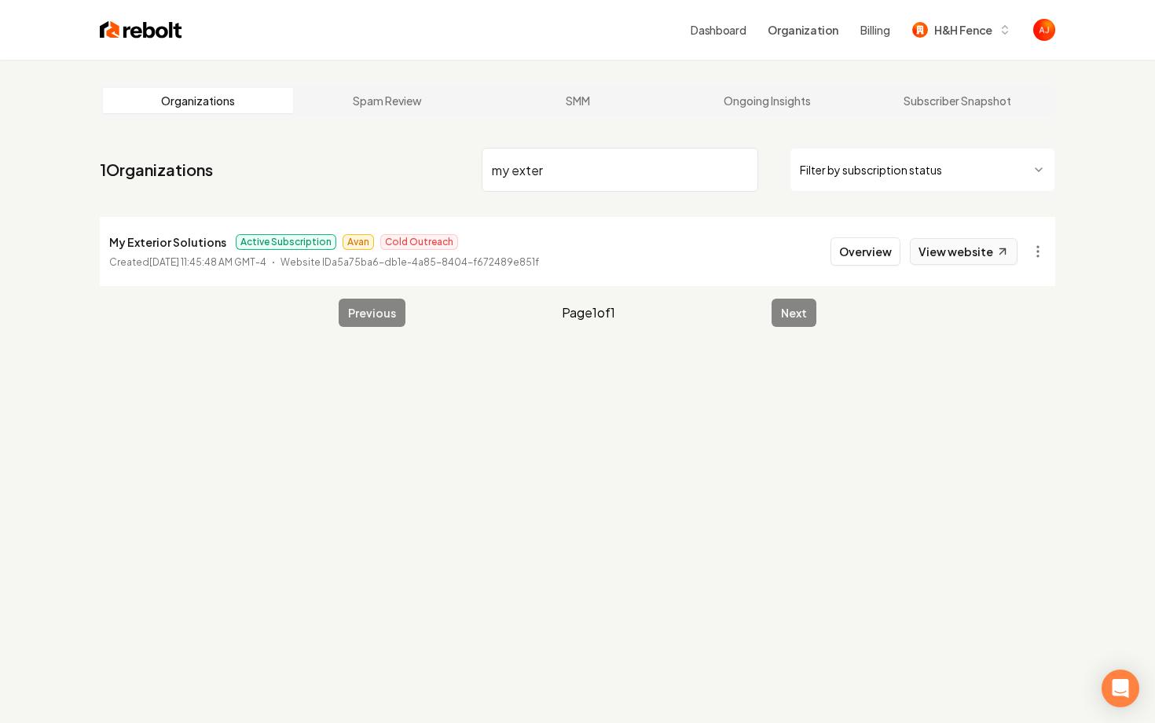
click at [930, 250] on link "View website" at bounding box center [964, 251] width 108 height 27
drag, startPoint x: 558, startPoint y: 173, endPoint x: 272, endPoint y: 173, distance: 286.1
click at [272, 173] on nav "1 Organizations my exter Filter by subscription status" at bounding box center [578, 175] width 956 height 69
type input "[PERSON_NAME]"
click at [848, 249] on button "Overview" at bounding box center [866, 251] width 70 height 28
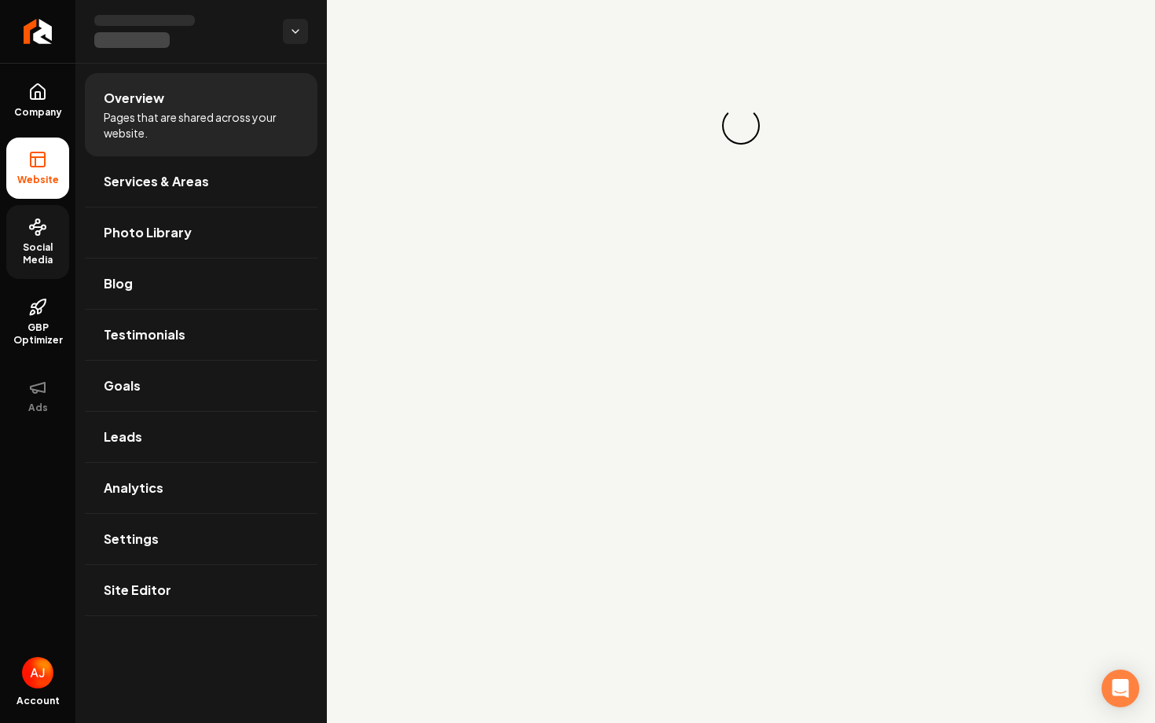
click at [14, 244] on span "Social Media" at bounding box center [37, 253] width 63 height 25
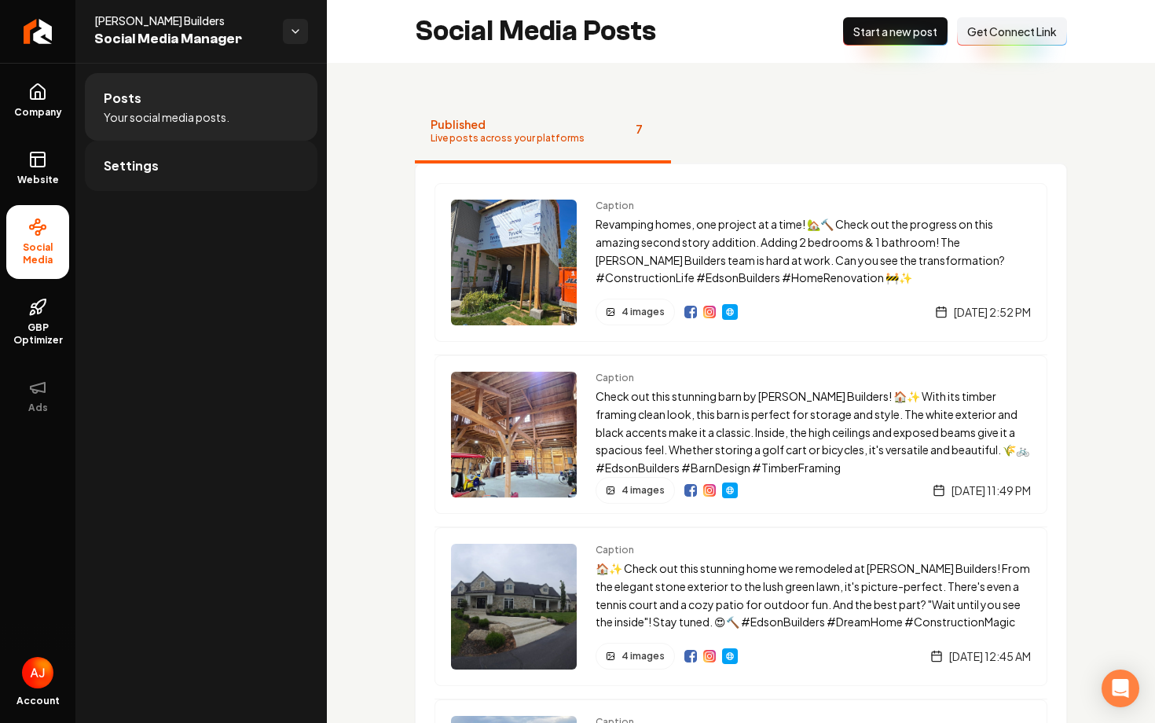
click at [134, 184] on link "Settings" at bounding box center [201, 166] width 233 height 50
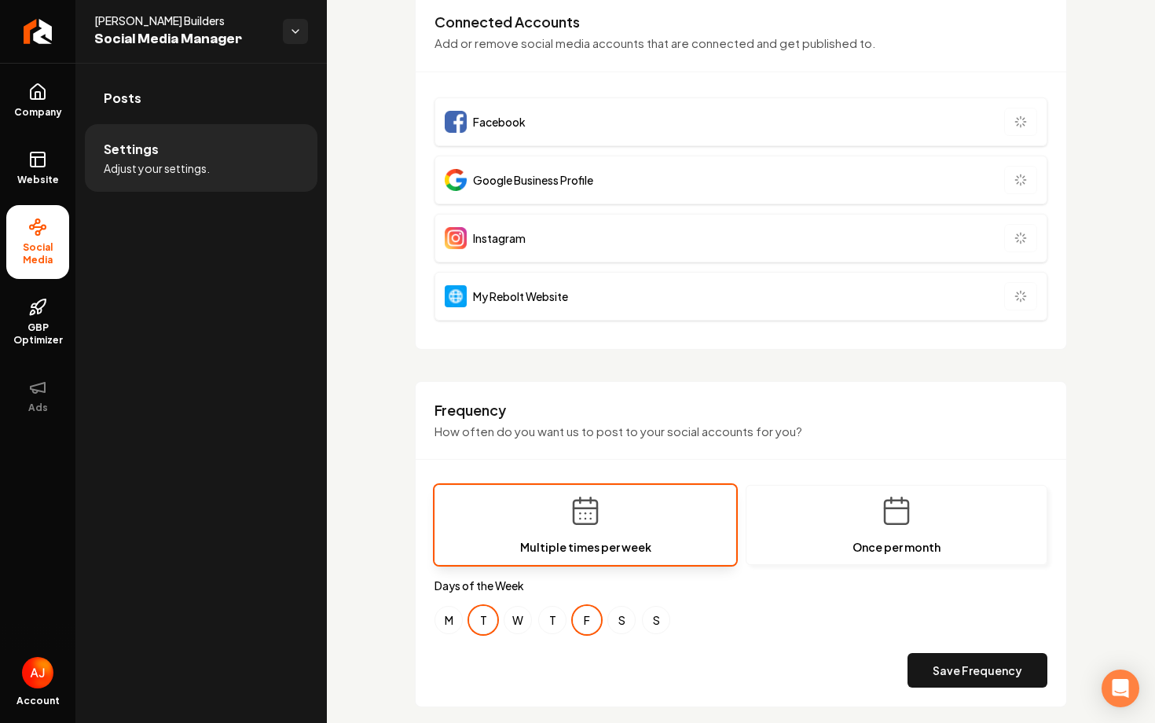
scroll to position [132, 0]
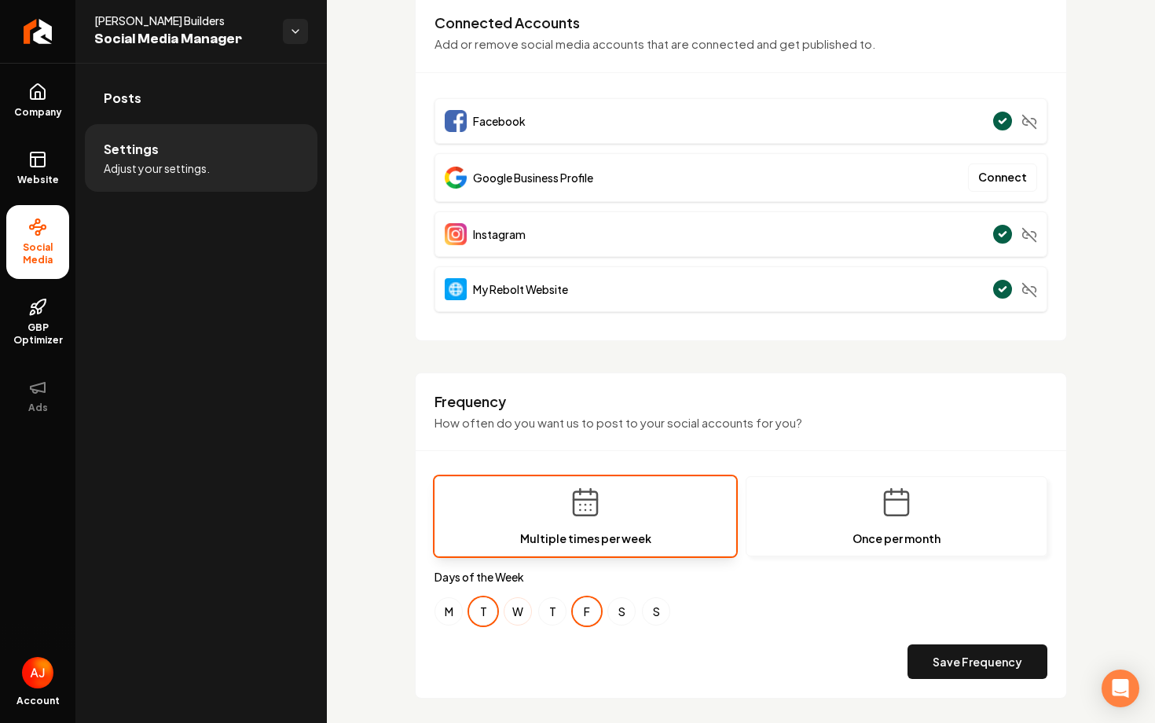
click at [523, 616] on button "W" at bounding box center [518, 611] width 28 height 28
click at [464, 616] on div "M T W T F S S" at bounding box center [741, 611] width 613 height 28
click at [459, 616] on button "M" at bounding box center [449, 611] width 28 height 28
click at [470, 616] on button "T" at bounding box center [483, 611] width 28 height 28
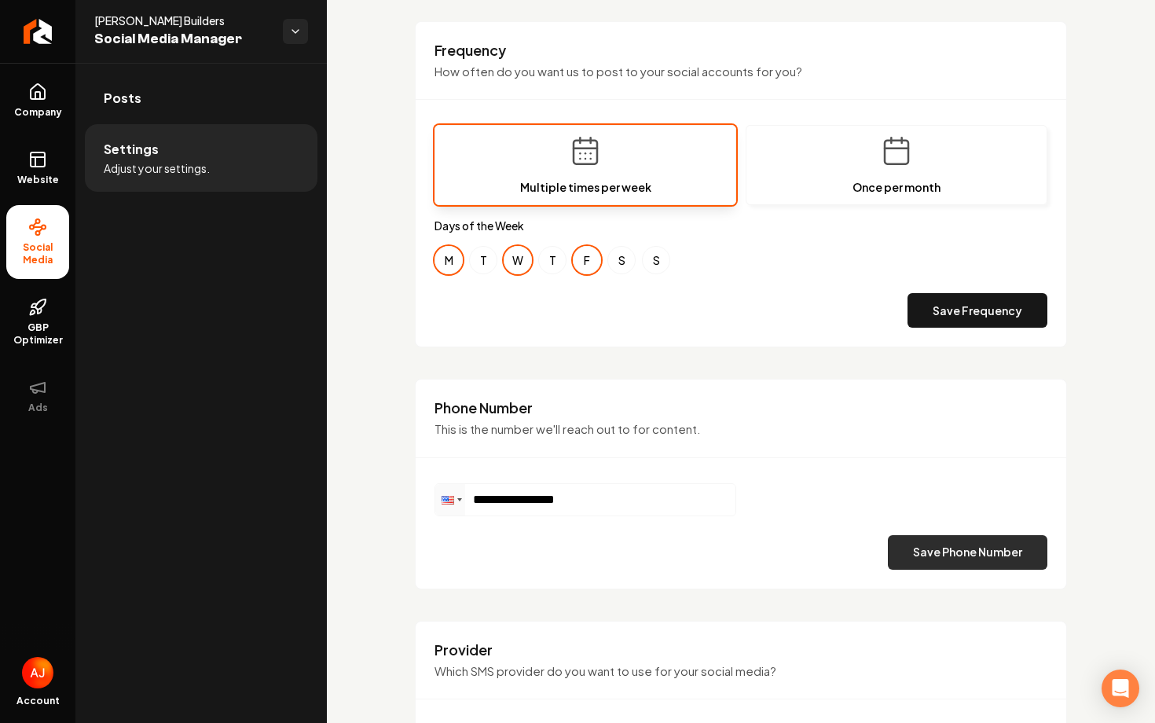
scroll to position [516, 0]
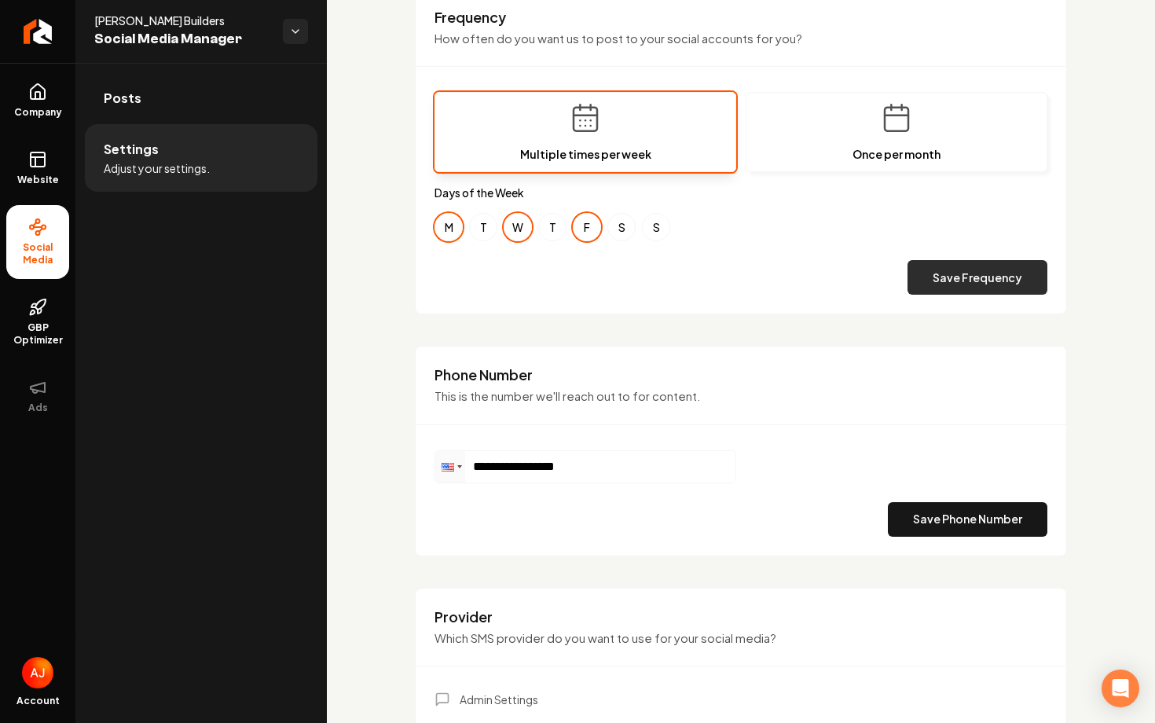
click at [983, 292] on button "Save Frequency" at bounding box center [978, 277] width 140 height 35
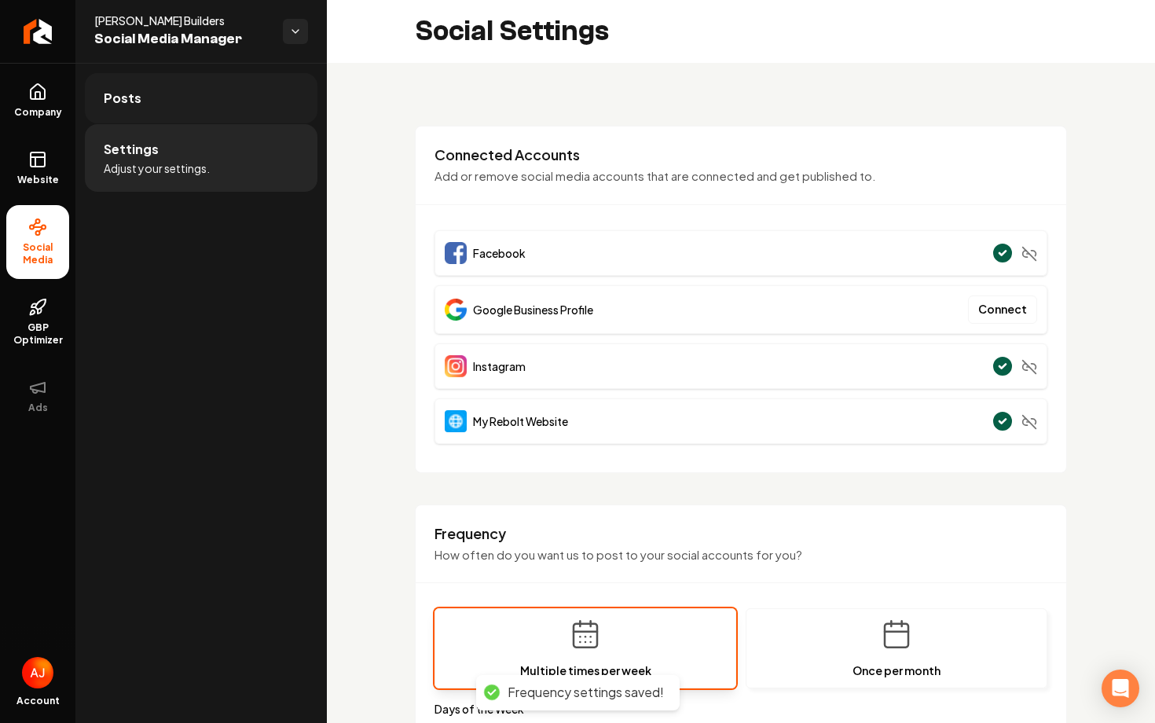
click at [216, 96] on link "Posts" at bounding box center [201, 98] width 233 height 50
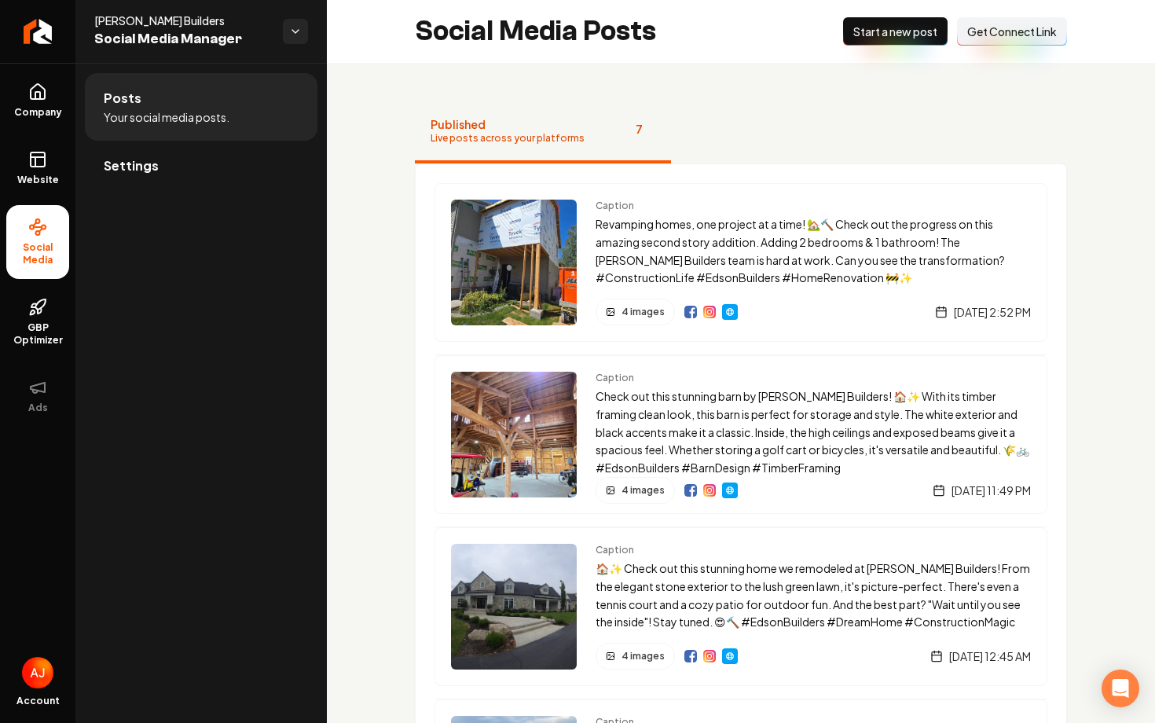
click at [880, 33] on span "Start a new post" at bounding box center [896, 32] width 84 height 16
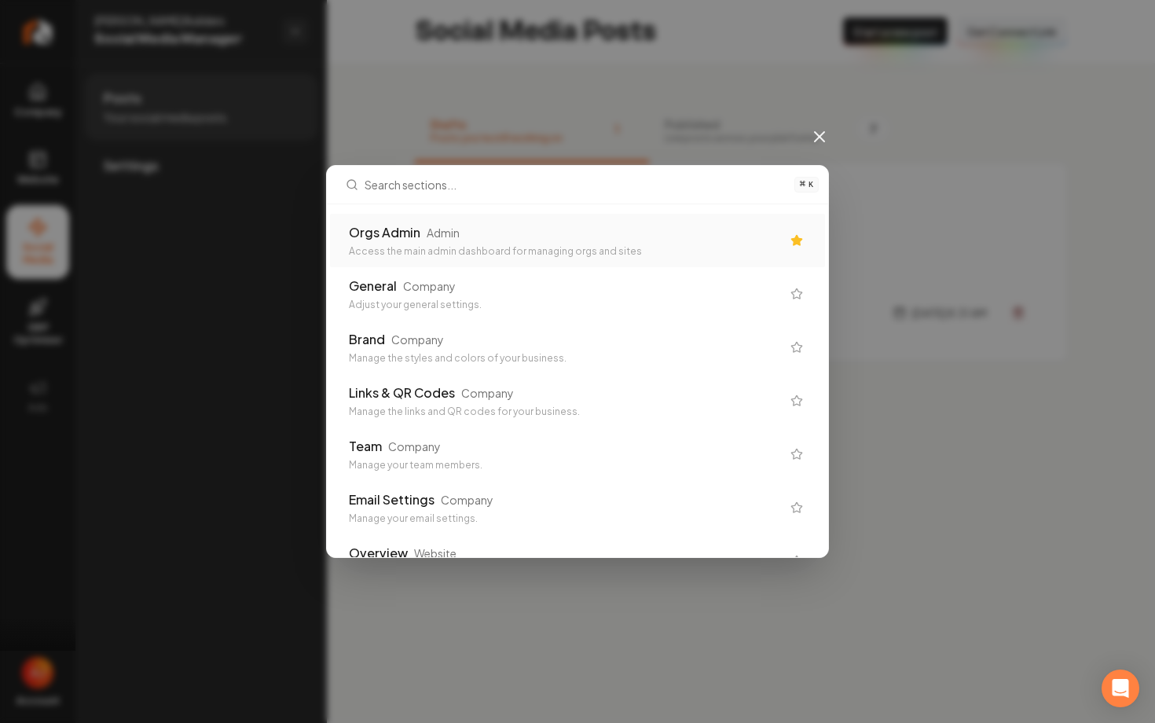
type input "\"
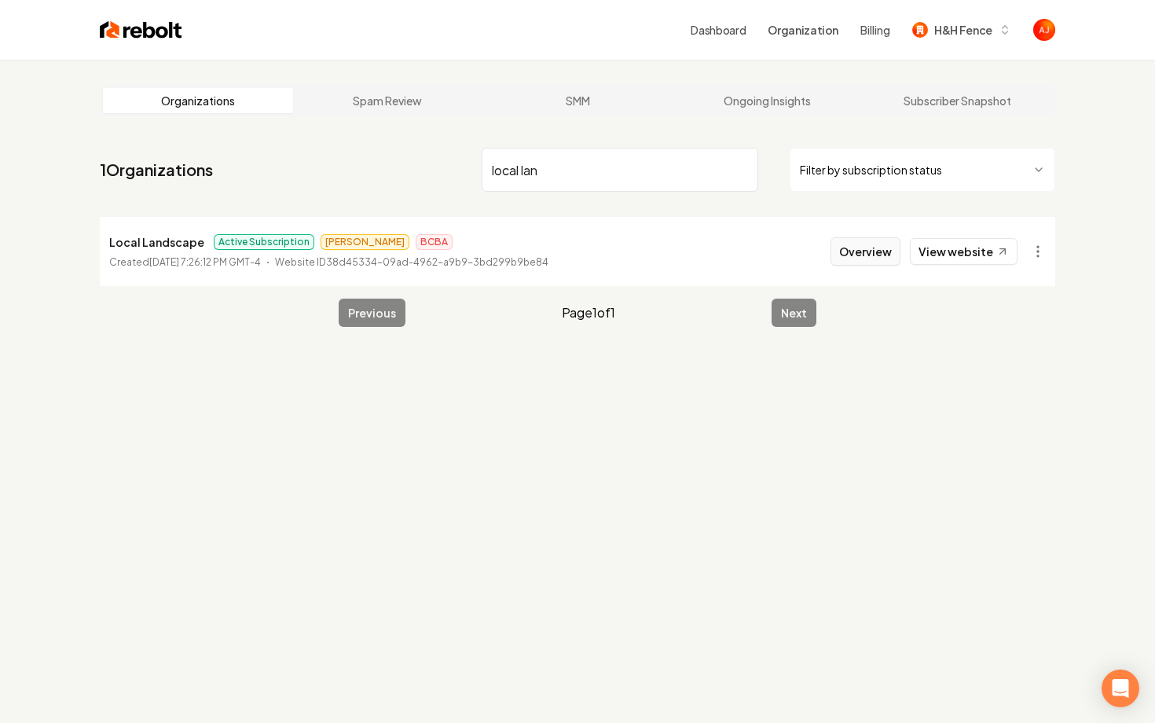
type input "local lan"
click at [854, 258] on button "Overview" at bounding box center [866, 251] width 70 height 28
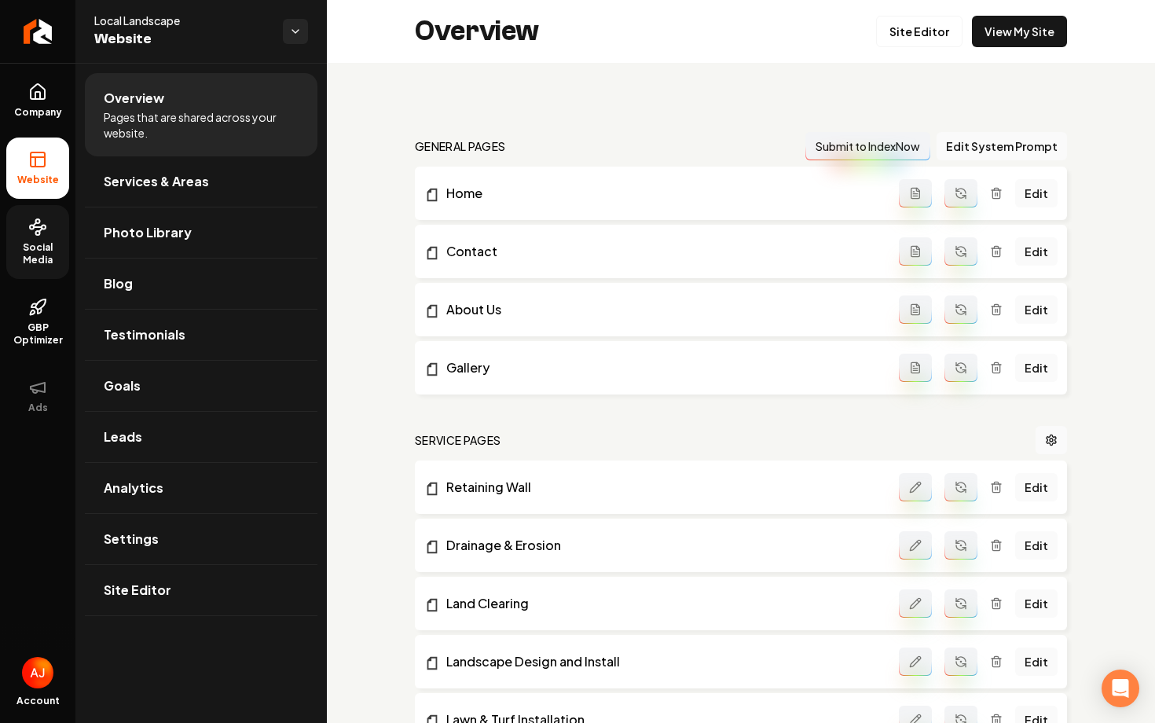
click at [25, 259] on span "Social Media" at bounding box center [37, 253] width 63 height 25
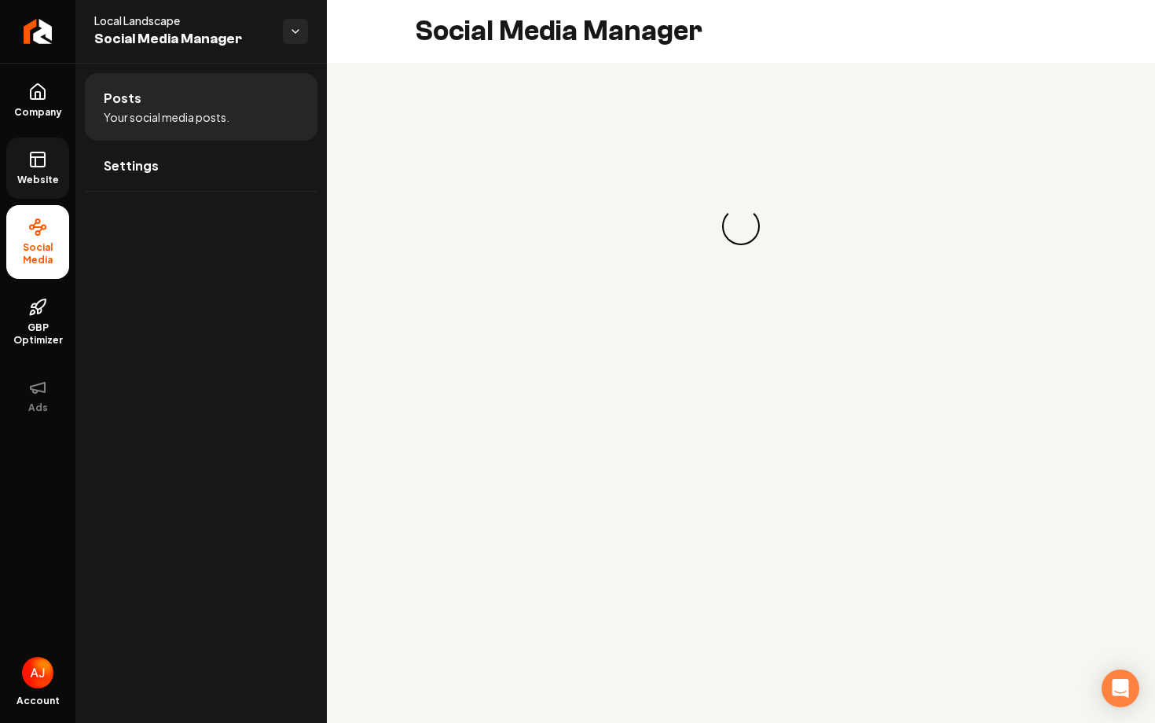
click at [28, 167] on icon at bounding box center [37, 159] width 19 height 19
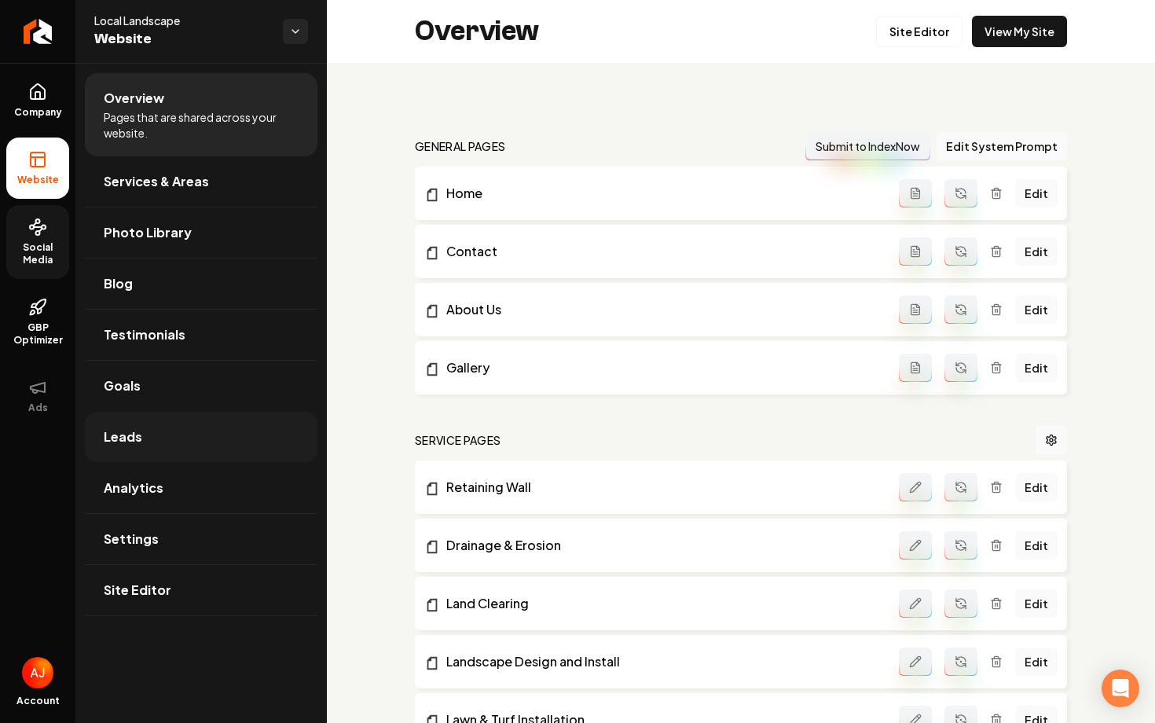
click at [214, 417] on link "Leads" at bounding box center [201, 437] width 233 height 50
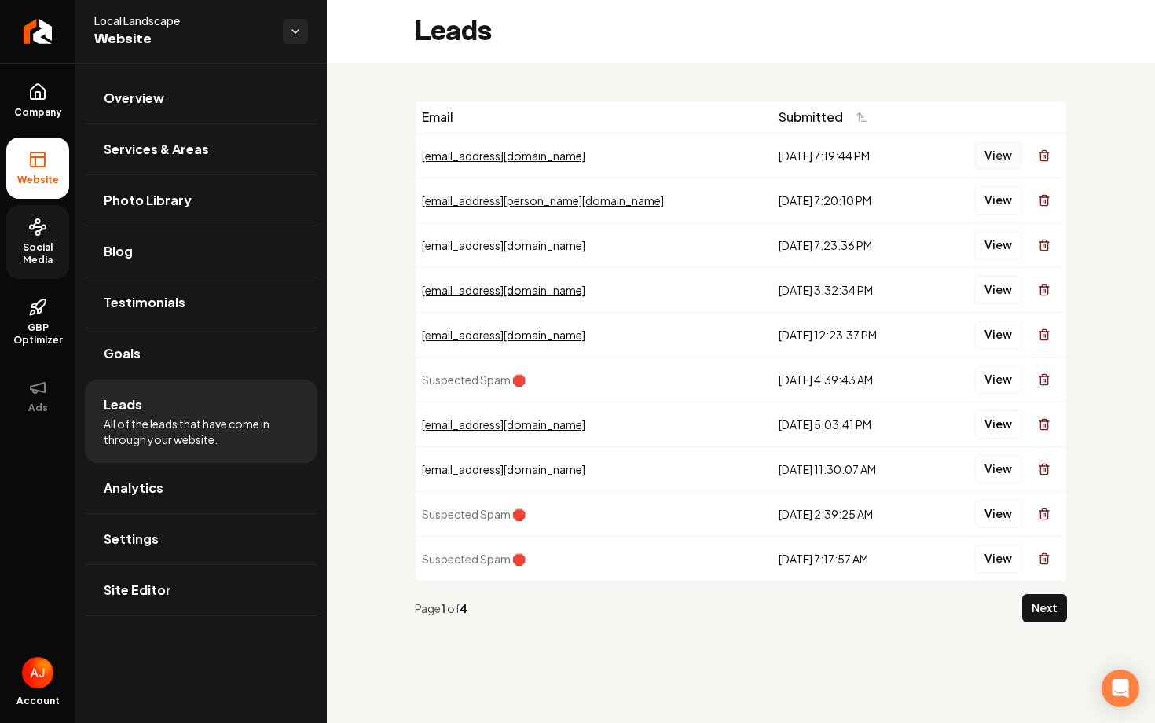
click at [986, 155] on button "View" at bounding box center [999, 155] width 48 height 28
click at [1001, 389] on button "View" at bounding box center [999, 380] width 48 height 28
click at [991, 501] on button "View" at bounding box center [999, 514] width 48 height 28
click at [987, 556] on button "View" at bounding box center [999, 559] width 48 height 28
click at [1029, 606] on button "Next" at bounding box center [1045, 608] width 45 height 28
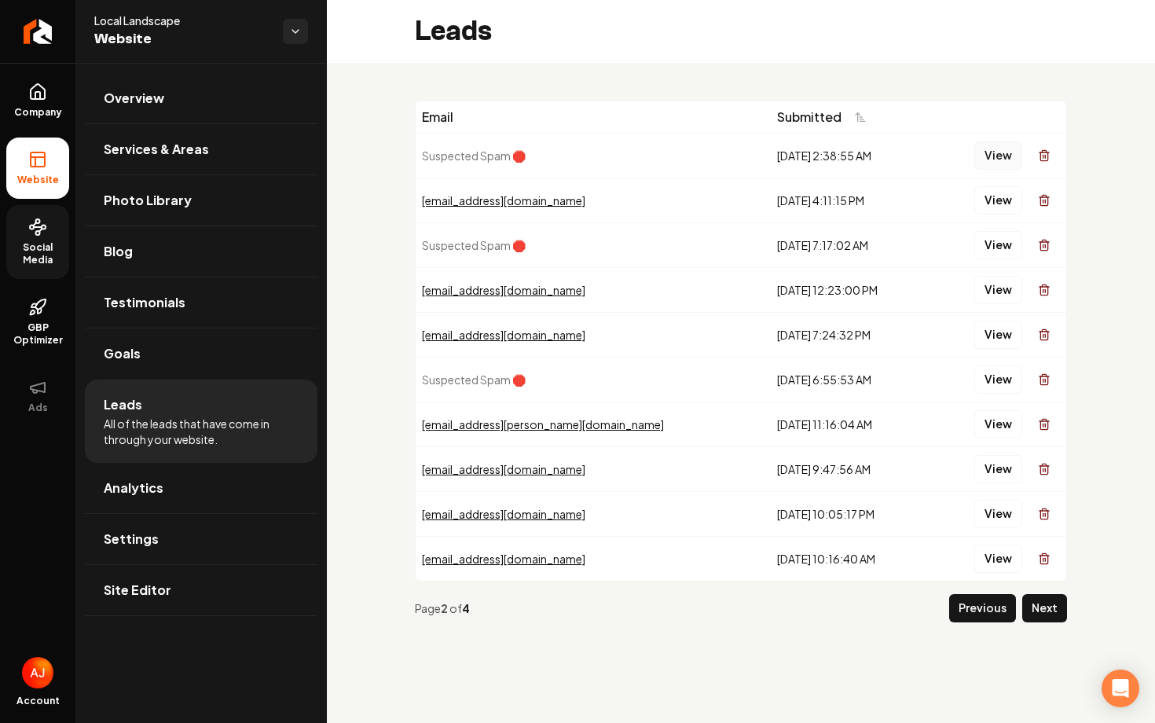
click at [995, 155] on button "View" at bounding box center [999, 155] width 48 height 28
click at [1001, 251] on button "View" at bounding box center [999, 245] width 48 height 28
click at [996, 424] on button "View" at bounding box center [999, 424] width 48 height 28
click at [1000, 388] on button "View" at bounding box center [999, 380] width 48 height 28
